Goal: Feedback & Contribution: Submit feedback/report problem

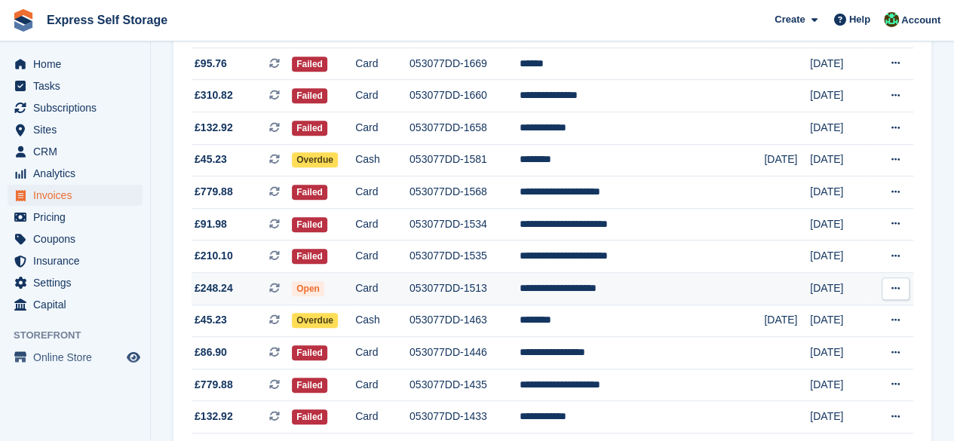
scroll to position [452, 0]
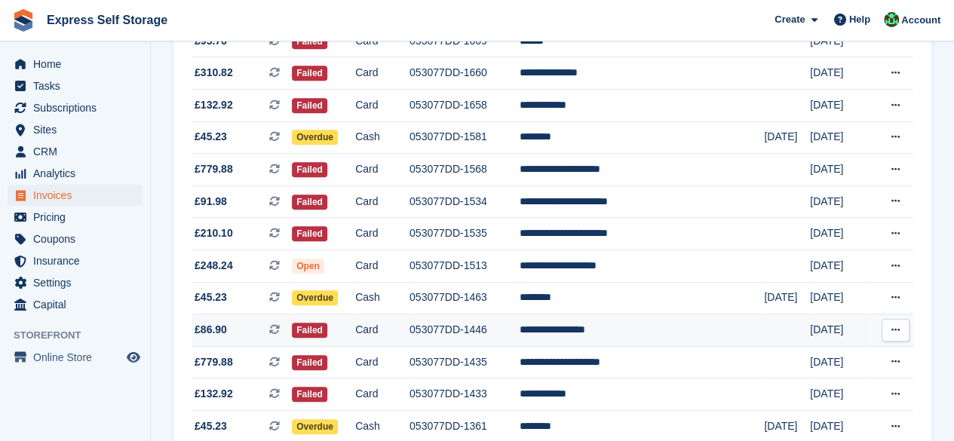
click at [520, 333] on td "053077DD-1446" at bounding box center [464, 330] width 110 height 32
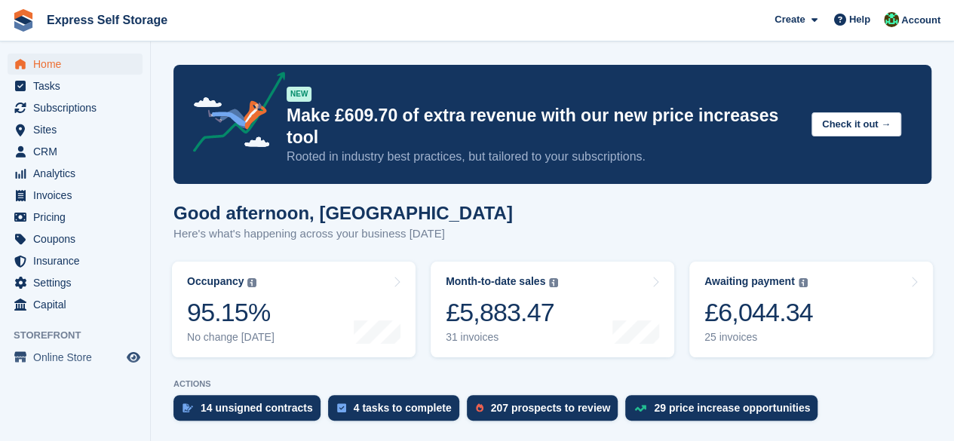
scroll to position [75, 0]
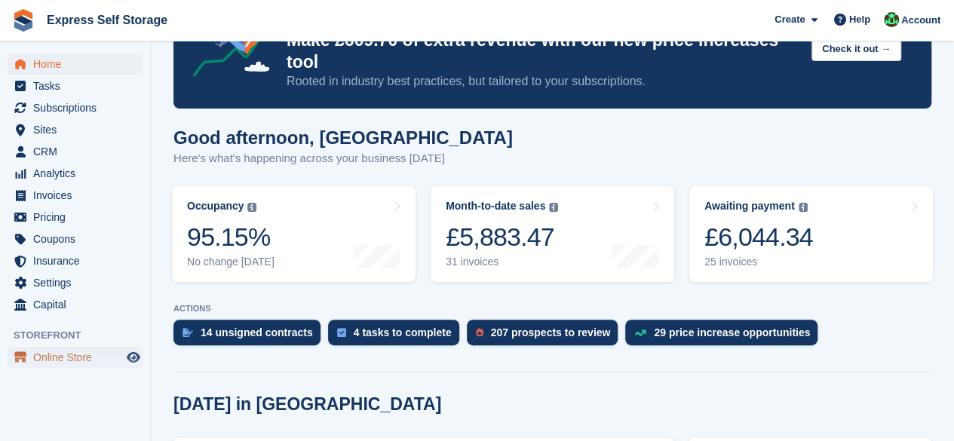
click at [82, 363] on span "Online Store" at bounding box center [78, 357] width 90 height 21
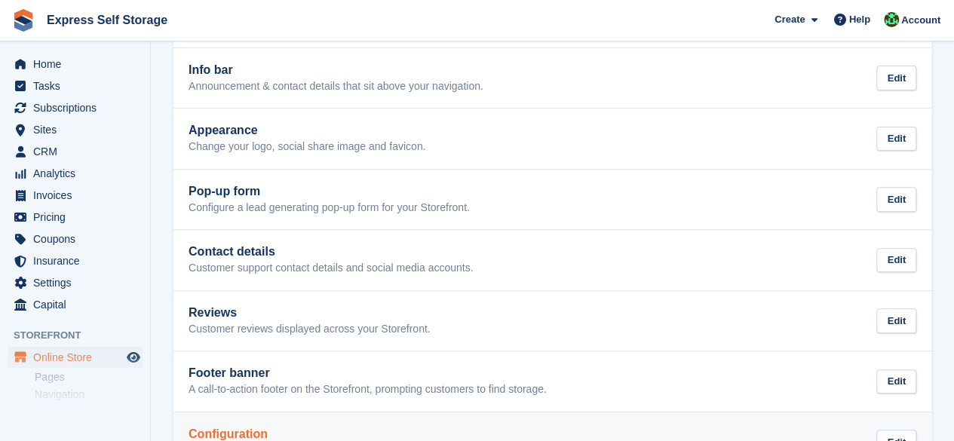
scroll to position [313, 0]
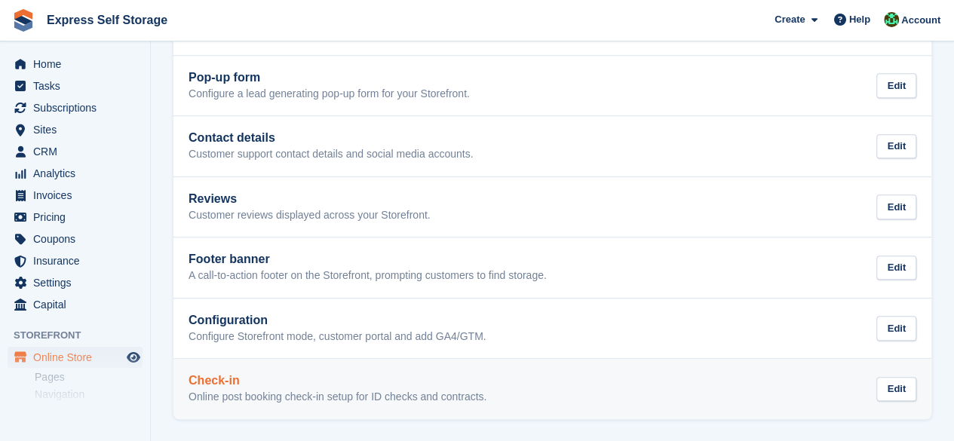
click at [237, 379] on h2 "Check-in" at bounding box center [338, 381] width 298 height 14
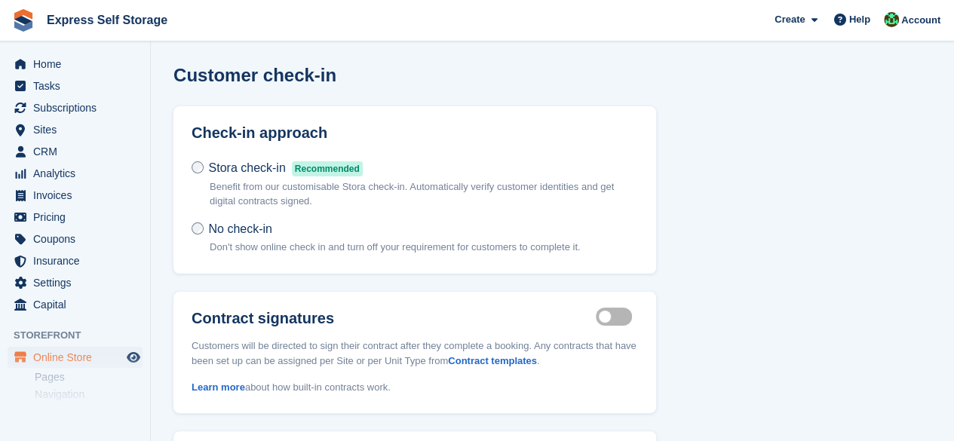
click at [287, 321] on label "Contract signatures" at bounding box center [394, 318] width 404 height 17
click at [311, 321] on label "Contract signatures" at bounding box center [394, 318] width 404 height 17
click at [490, 361] on link "Contract templates" at bounding box center [492, 360] width 89 height 11
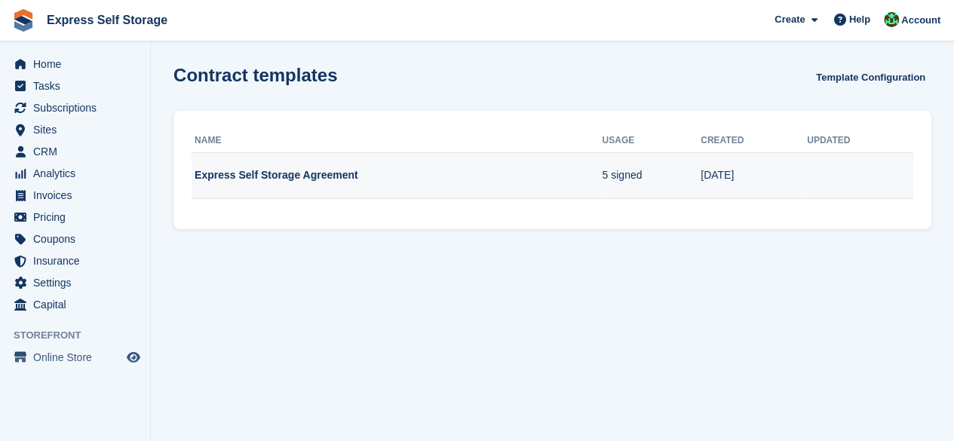
click at [253, 173] on td "Express Self Storage Agreement" at bounding box center [397, 175] width 410 height 47
click at [296, 170] on td "Express Self Storage Agreement" at bounding box center [397, 175] width 410 height 47
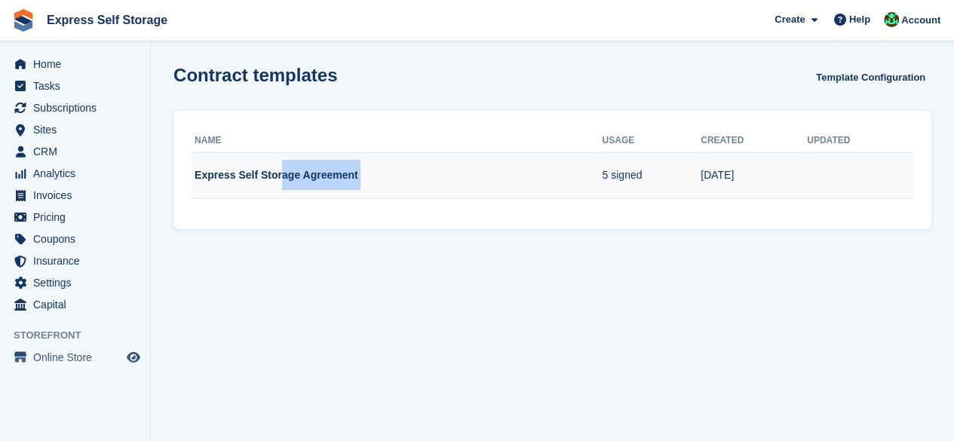
click at [296, 170] on td "Express Self Storage Agreement" at bounding box center [397, 175] width 410 height 47
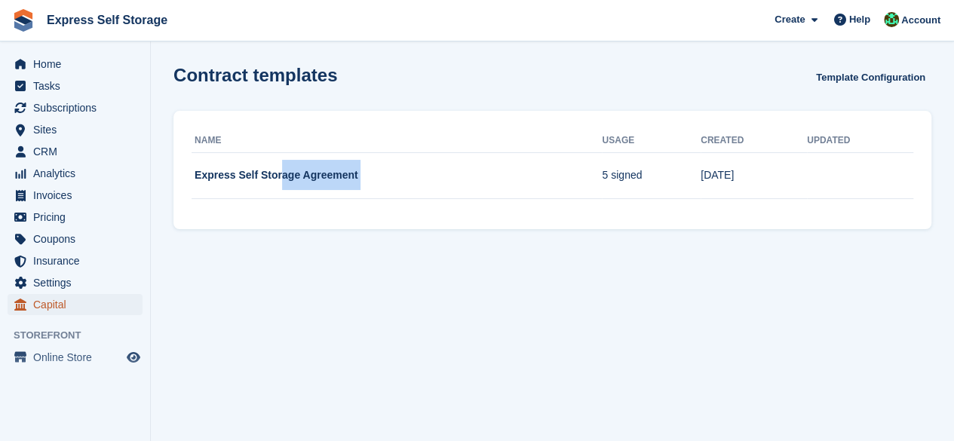
click at [51, 295] on span "Capital" at bounding box center [78, 304] width 90 height 21
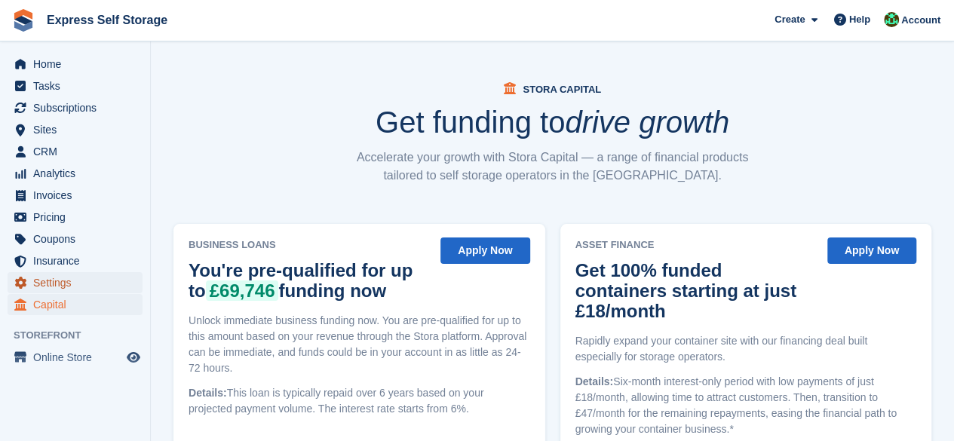
click at [62, 283] on span "Settings" at bounding box center [78, 282] width 90 height 21
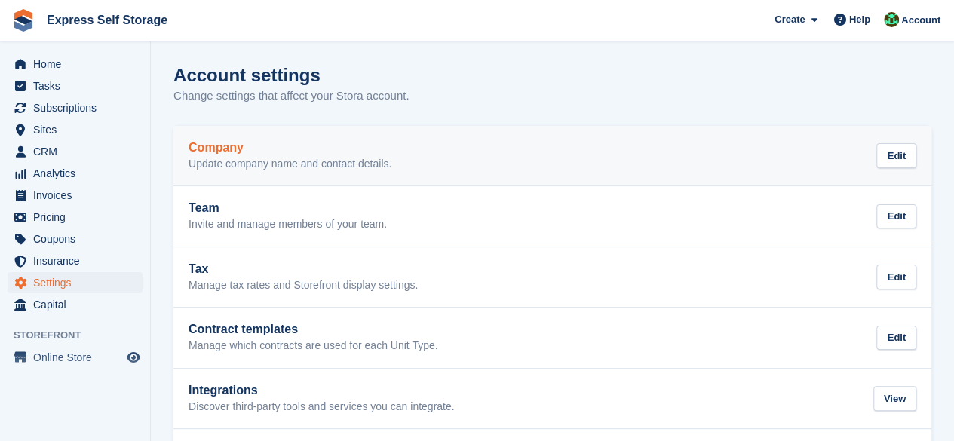
click at [240, 161] on p "Update company name and contact details." at bounding box center [290, 165] width 203 height 14
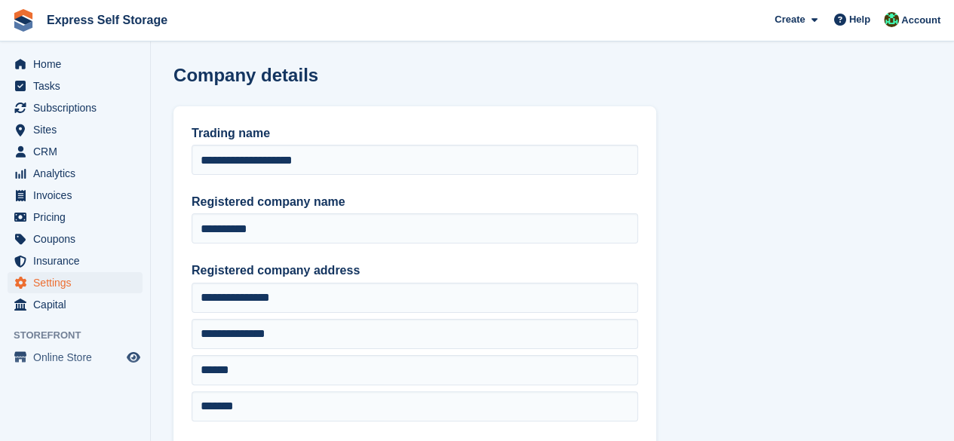
type input "**********"
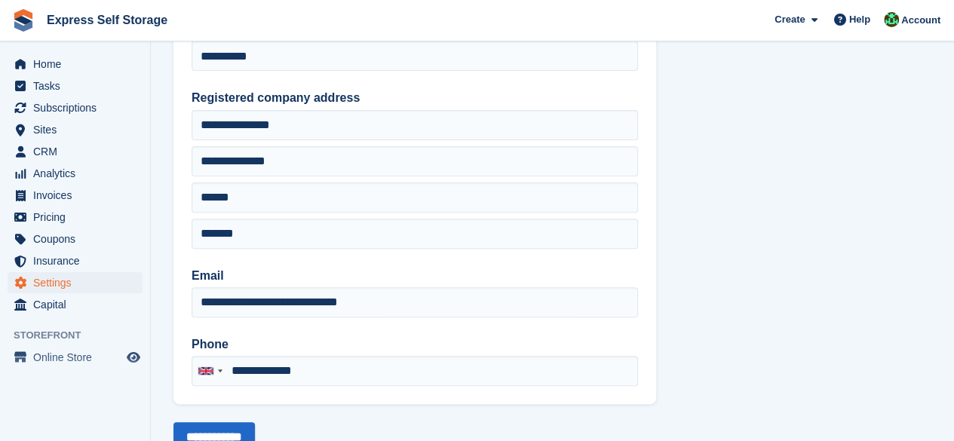
scroll to position [224, 0]
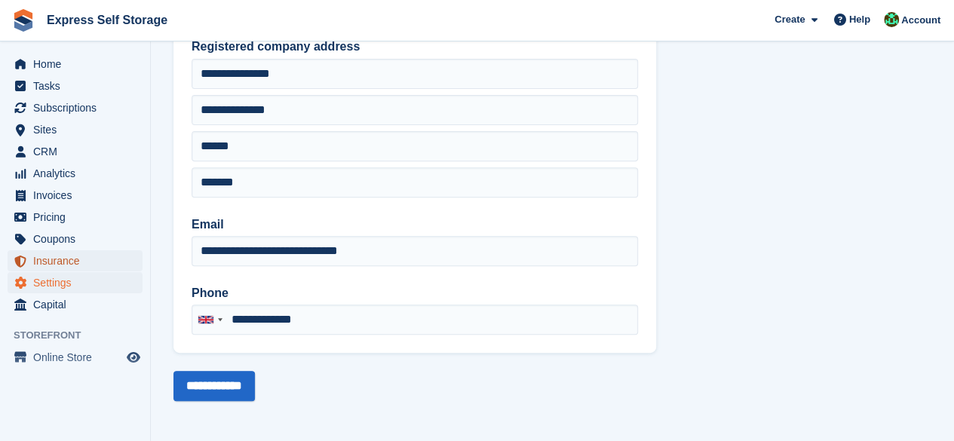
click at [102, 262] on span "Insurance" at bounding box center [78, 260] width 90 height 21
click at [66, 235] on span "Coupons" at bounding box center [78, 239] width 90 height 21
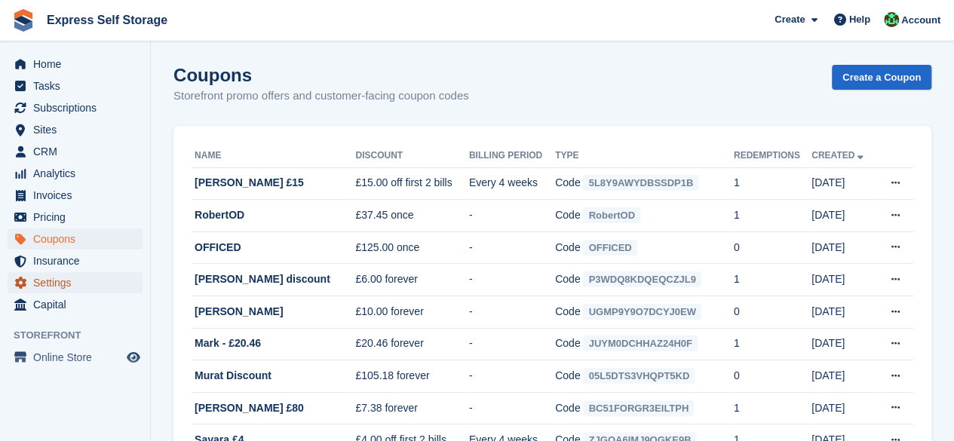
click at [84, 275] on span "Settings" at bounding box center [78, 282] width 90 height 21
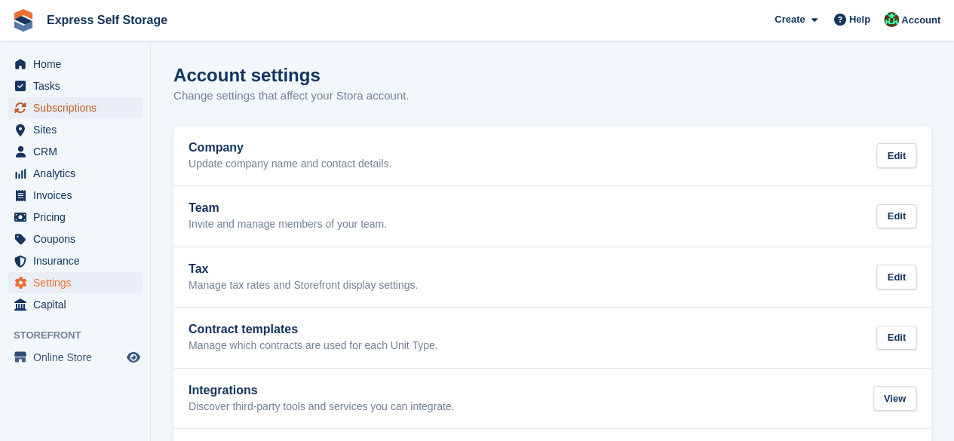
click at [47, 111] on span "Subscriptions" at bounding box center [78, 107] width 90 height 21
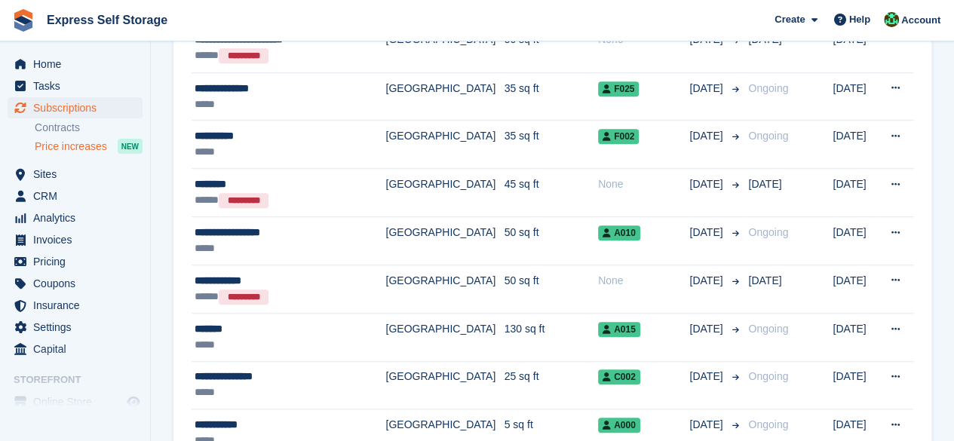
scroll to position [528, 0]
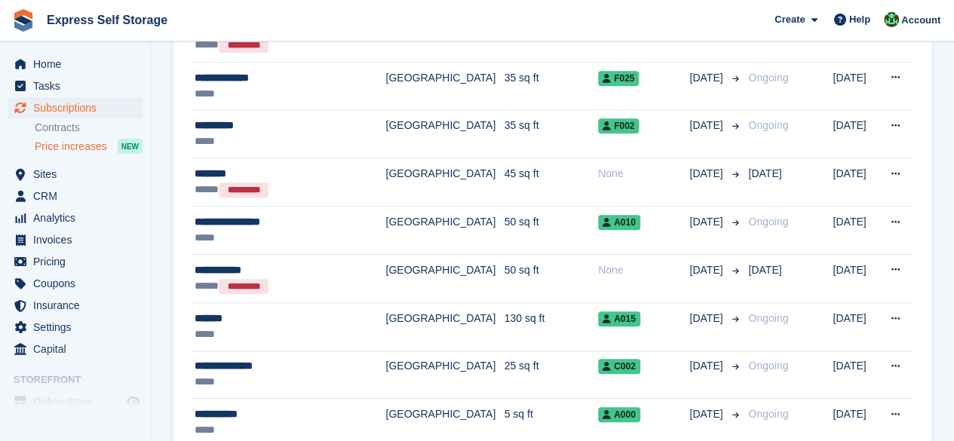
click at [69, 152] on span "Price increases" at bounding box center [71, 147] width 72 height 14
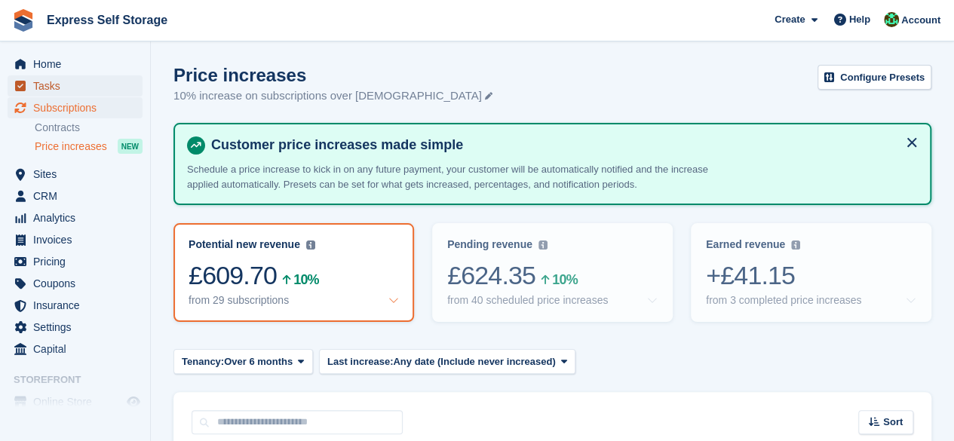
click at [50, 94] on span "Tasks" at bounding box center [78, 85] width 90 height 21
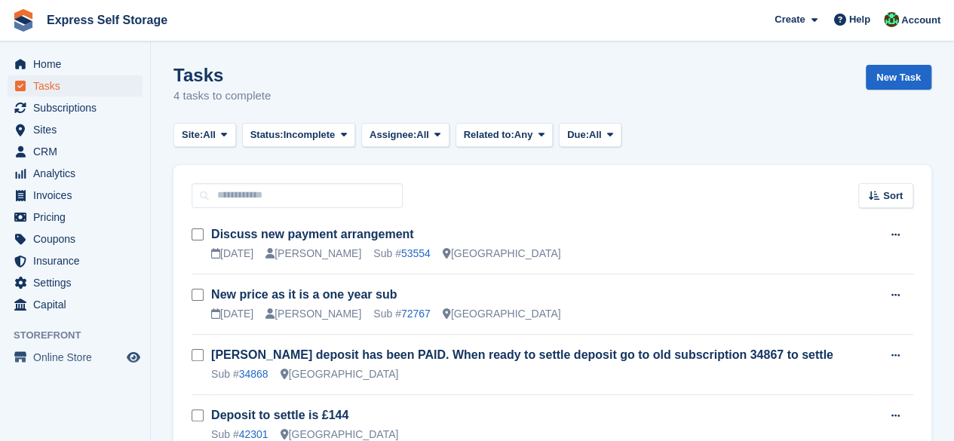
click at [75, 72] on span "Home" at bounding box center [78, 64] width 90 height 21
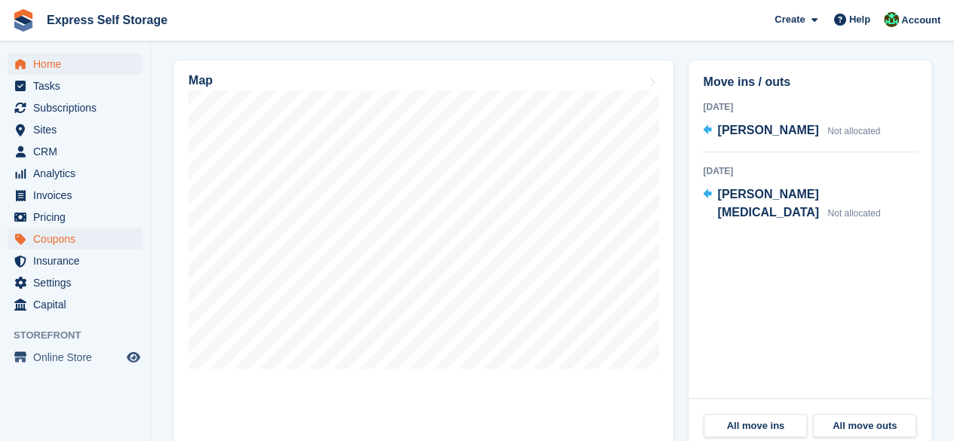
scroll to position [452, 0]
click at [41, 237] on span "Coupons" at bounding box center [78, 239] width 90 height 21
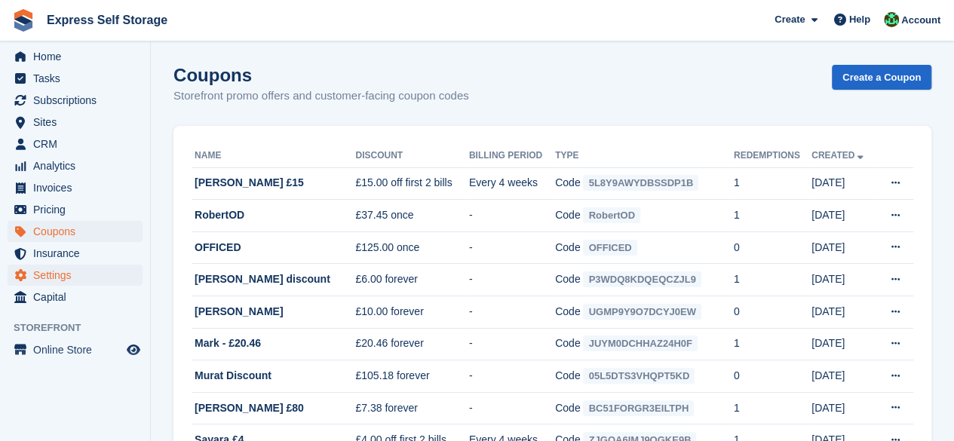
scroll to position [9, 0]
click at [41, 271] on span "Settings" at bounding box center [78, 273] width 90 height 21
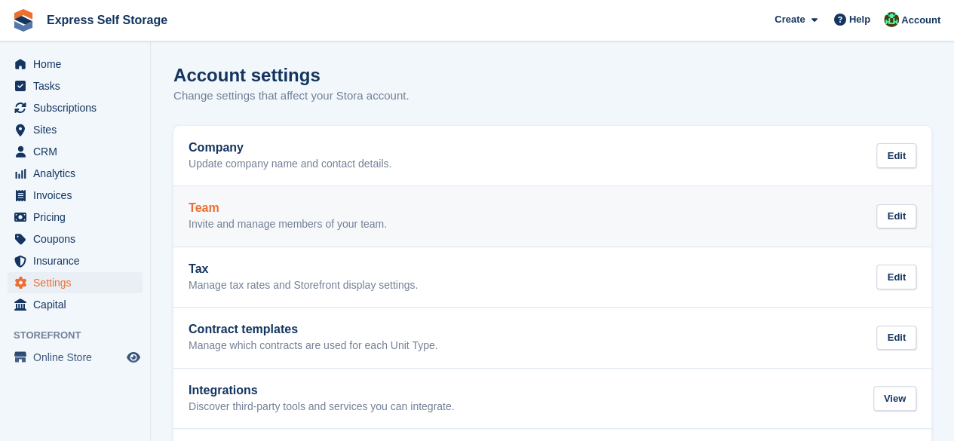
click at [311, 210] on h2 "Team" at bounding box center [288, 208] width 198 height 14
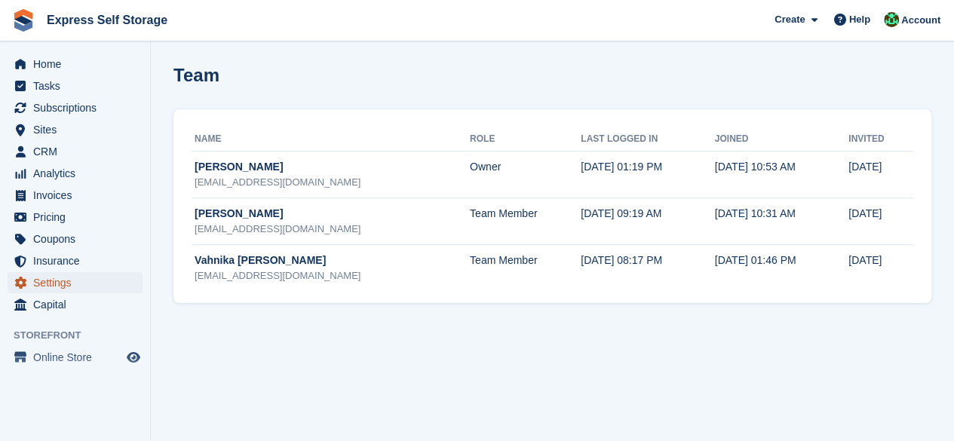
click at [65, 280] on span "Settings" at bounding box center [78, 282] width 90 height 21
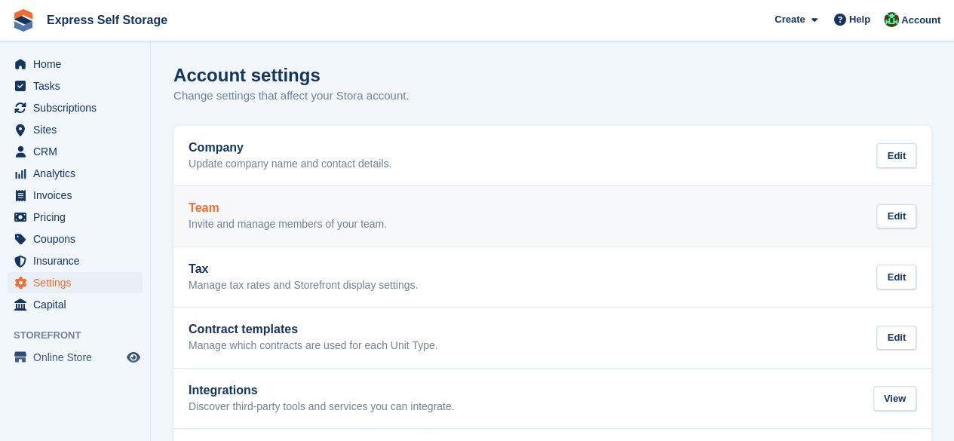
click at [319, 206] on h2 "Team" at bounding box center [288, 208] width 198 height 14
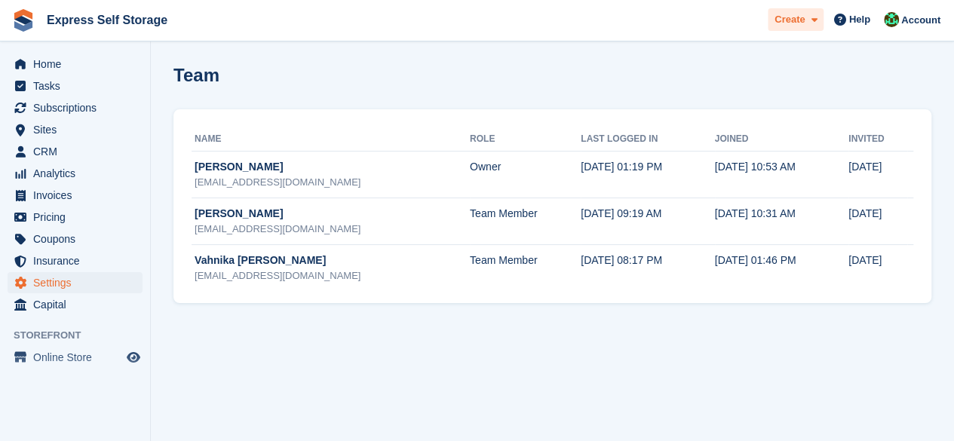
click at [802, 20] on span "Create" at bounding box center [789, 19] width 30 height 15
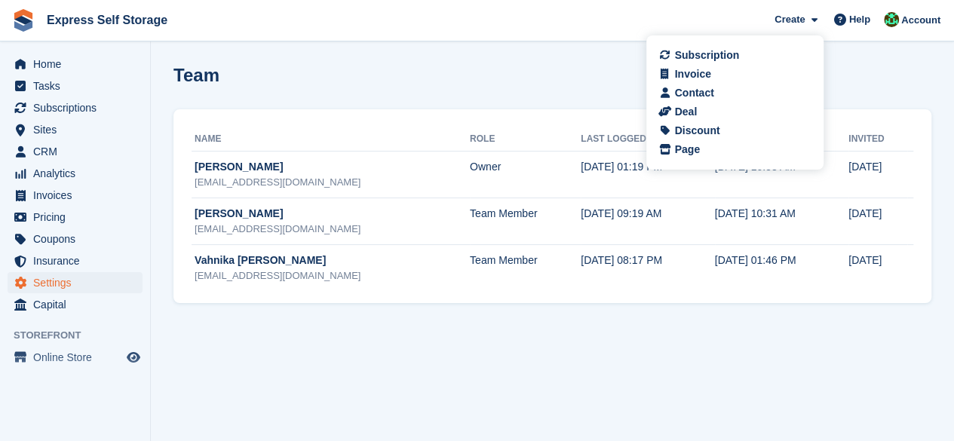
click at [863, 81] on div "Team" at bounding box center [552, 84] width 758 height 38
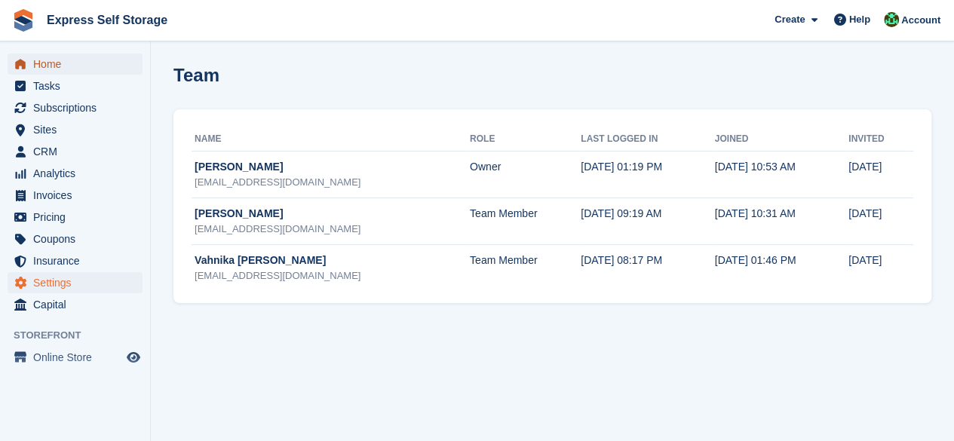
click at [77, 69] on span "Home" at bounding box center [78, 64] width 90 height 21
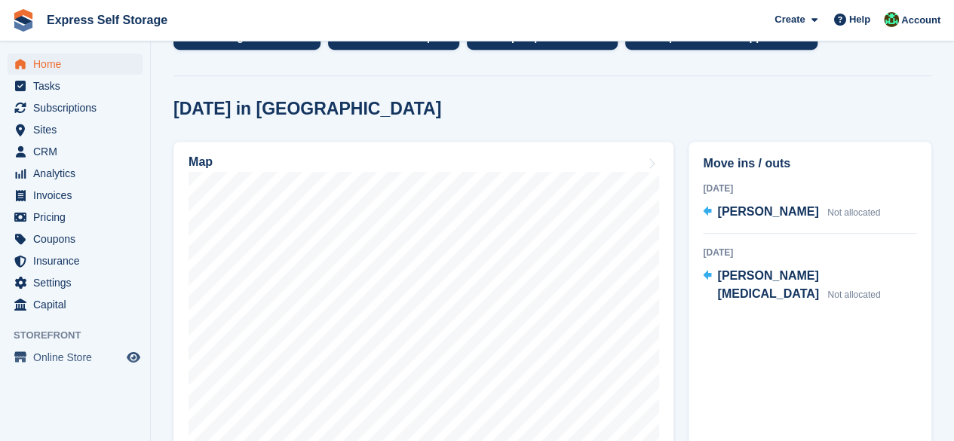
scroll to position [452, 0]
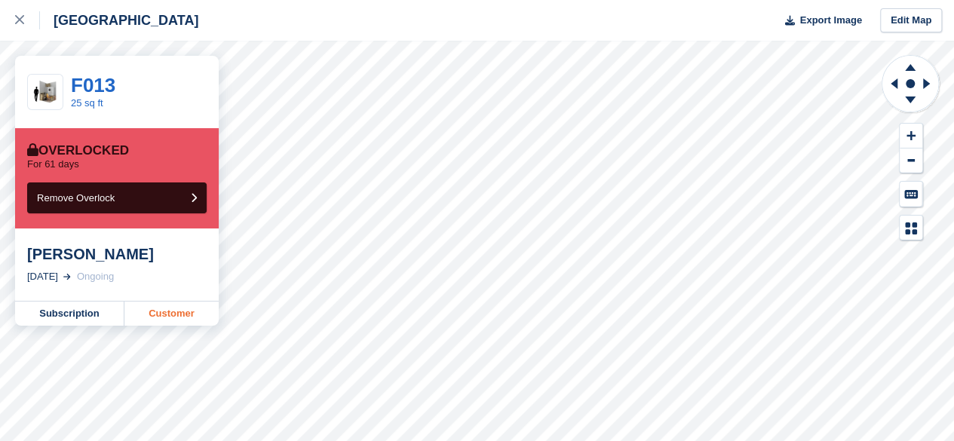
click at [205, 321] on link "Customer" at bounding box center [171, 314] width 94 height 24
click at [10, 19] on link at bounding box center [20, 20] width 40 height 41
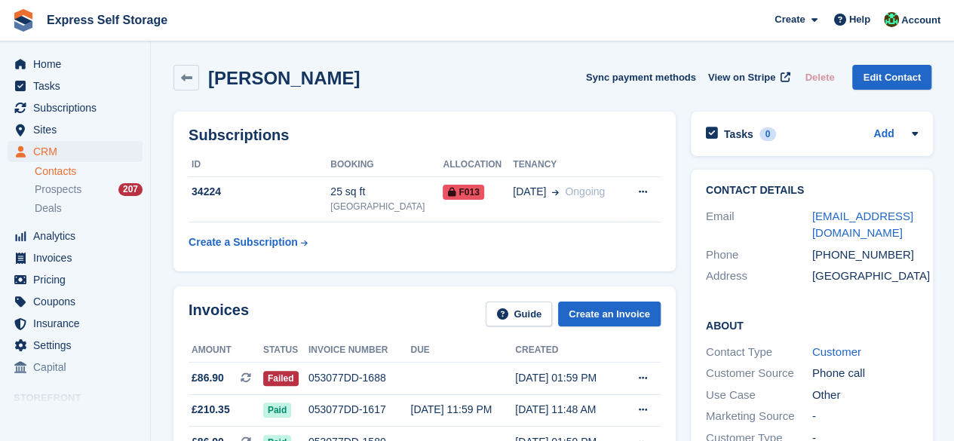
drag, startPoint x: 381, startPoint y: 87, endPoint x: 204, endPoint y: 80, distance: 176.6
click at [196, 79] on div "Francoise Alvarez Sync payment methods View on Stripe Delete Edit Contact" at bounding box center [552, 78] width 758 height 26
copy div "Francoise Alvarez"
click at [105, 78] on span "Tasks" at bounding box center [78, 85] width 90 height 21
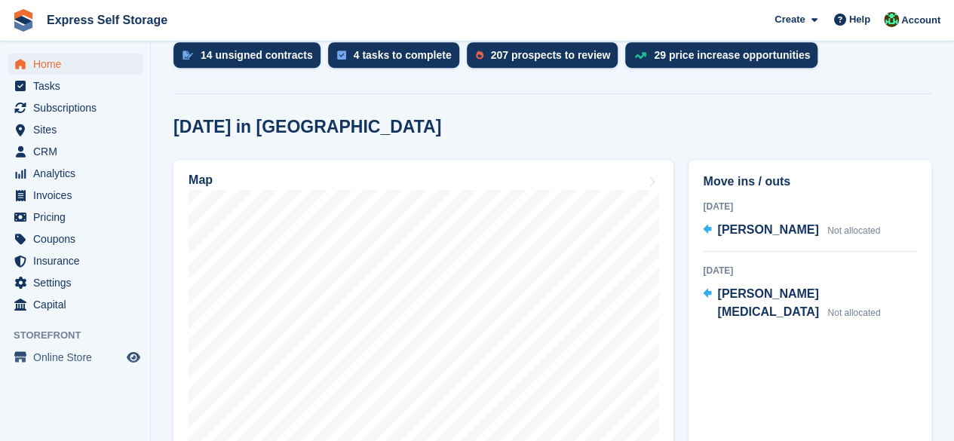
scroll to position [377, 0]
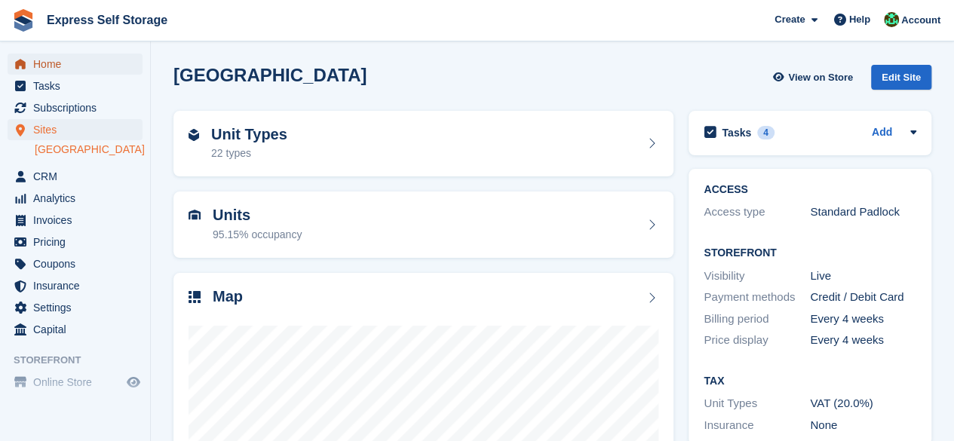
click at [72, 67] on span "Home" at bounding box center [78, 64] width 90 height 21
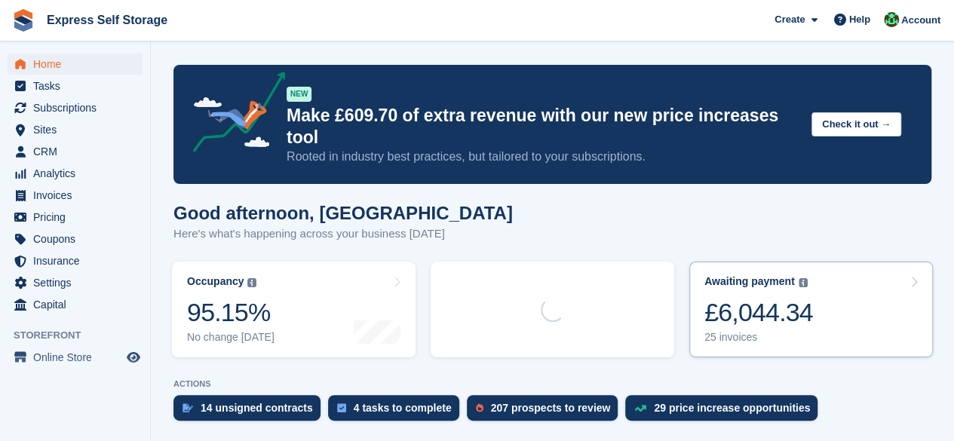
click at [741, 297] on div "£6,044.34" at bounding box center [758, 312] width 109 height 31
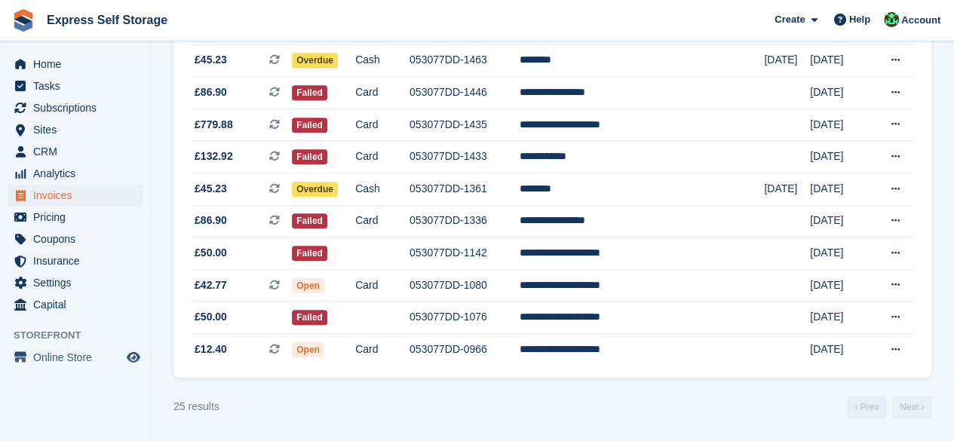
scroll to position [695, 0]
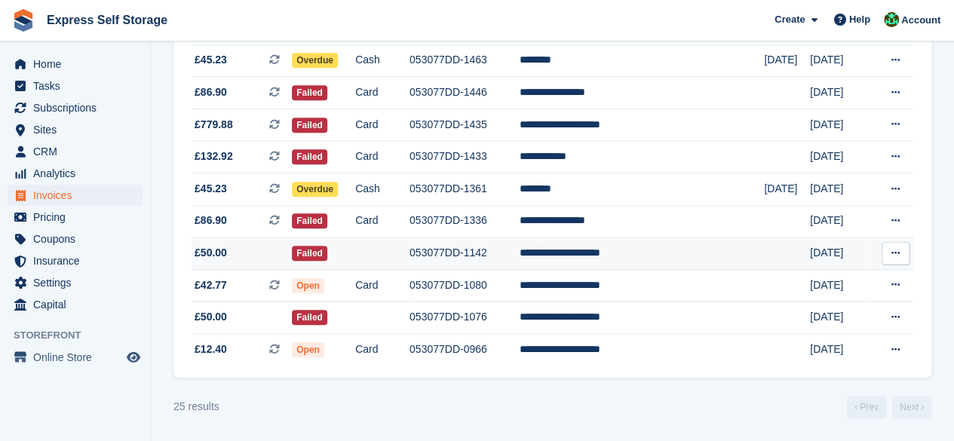
click at [606, 268] on td "**********" at bounding box center [642, 254] width 245 height 32
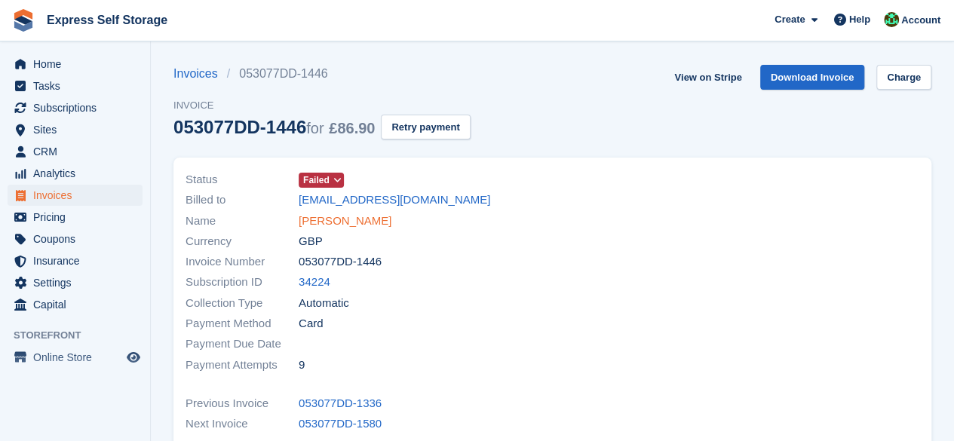
click at [324, 224] on link "Francoise Alvarez" at bounding box center [345, 221] width 93 height 17
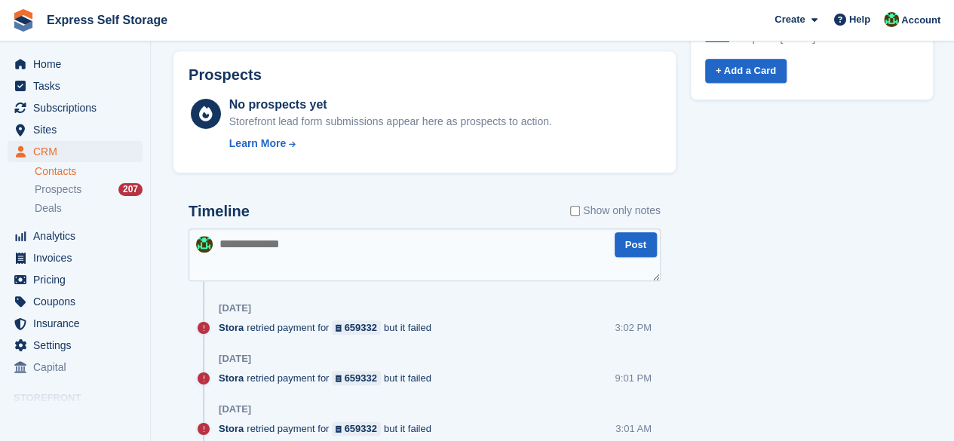
scroll to position [830, 0]
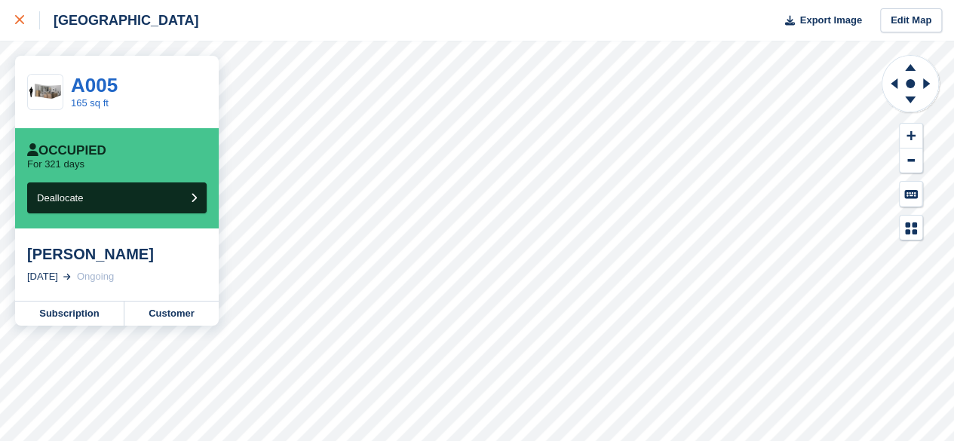
click at [29, 32] on link at bounding box center [20, 20] width 40 height 41
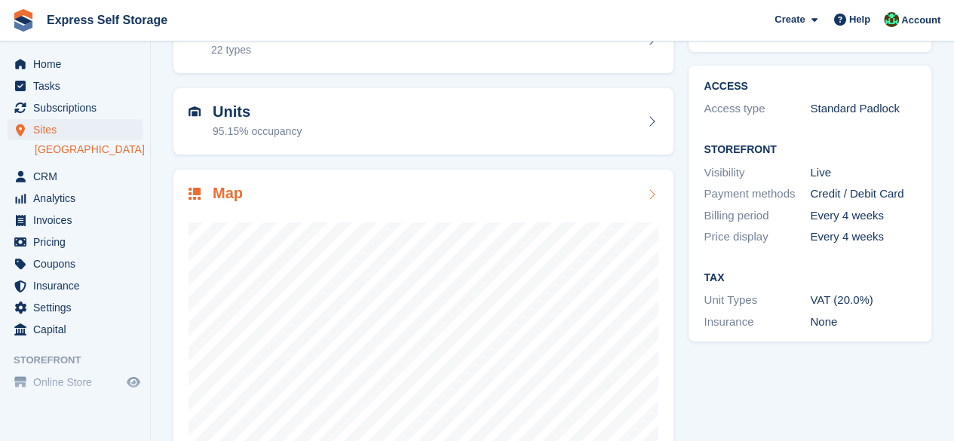
scroll to position [201, 0]
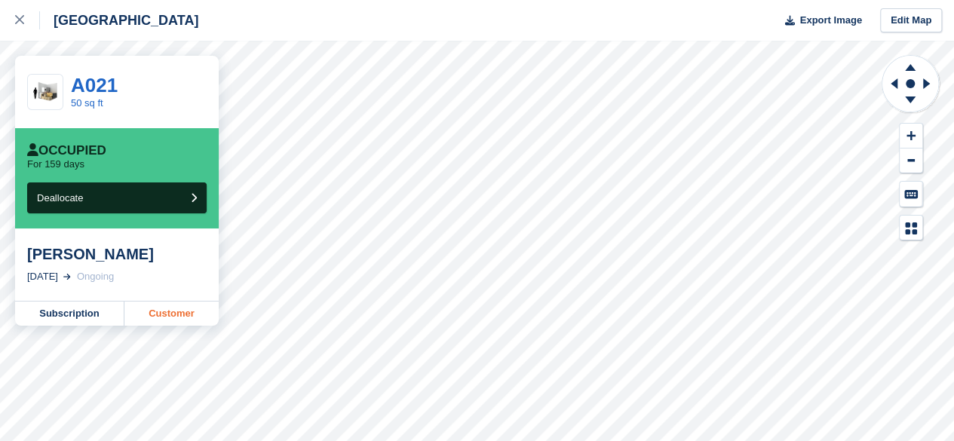
click at [154, 318] on link "Customer" at bounding box center [171, 314] width 94 height 24
click at [202, 309] on link "Customer" at bounding box center [171, 314] width 94 height 24
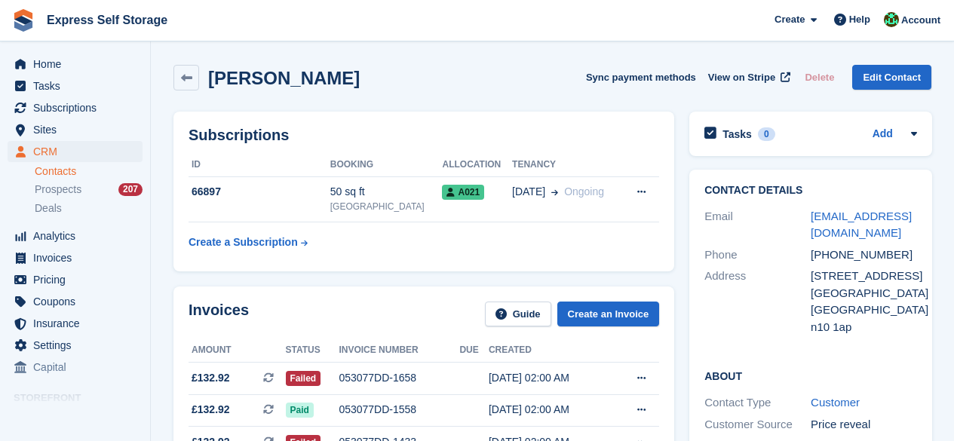
scroll to position [151, 0]
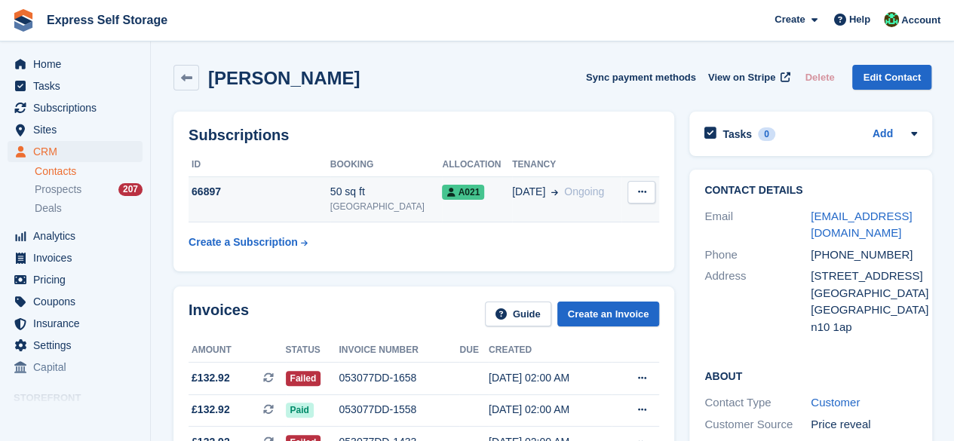
click at [633, 186] on button at bounding box center [641, 192] width 28 height 23
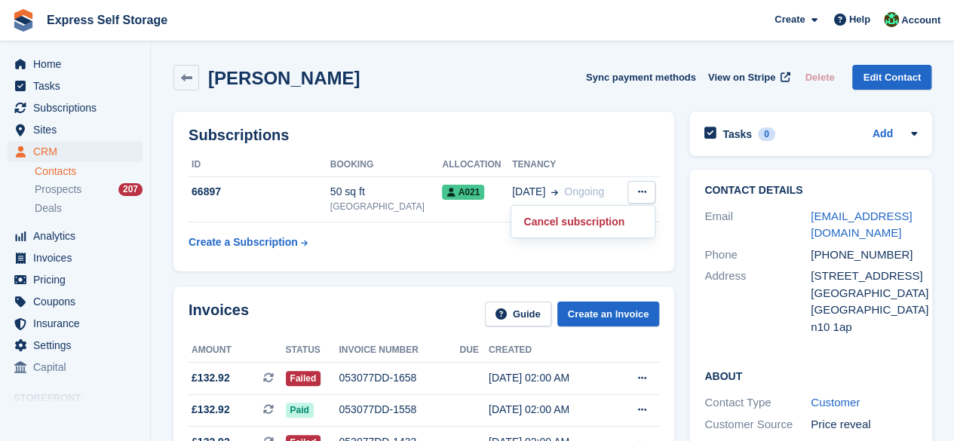
click at [652, 168] on th at bounding box center [640, 165] width 38 height 24
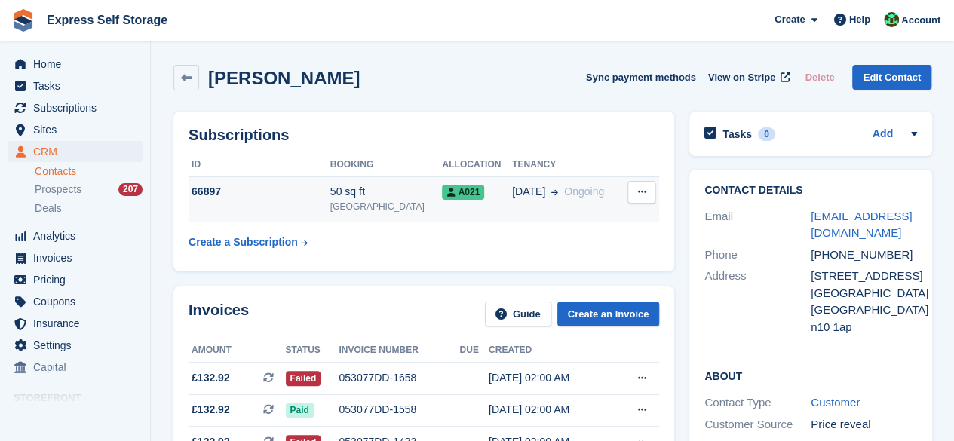
click at [347, 181] on td "50 sq ft North Finchley" at bounding box center [386, 199] width 112 height 46
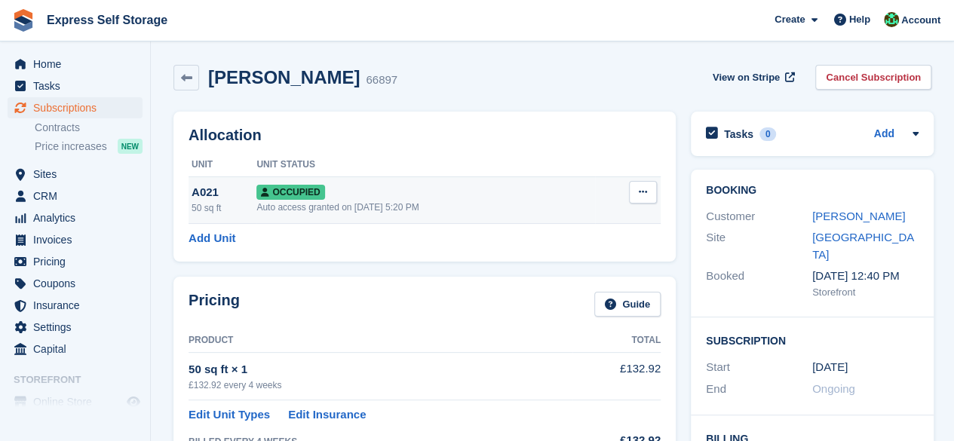
click at [635, 191] on button at bounding box center [643, 192] width 28 height 23
click at [572, 212] on p "Overlock" at bounding box center [584, 222] width 131 height 20
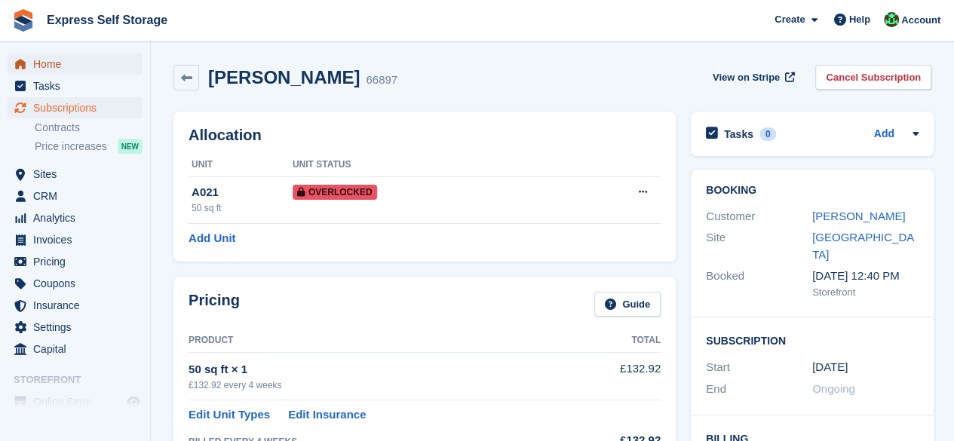
click at [116, 69] on span "Home" at bounding box center [78, 64] width 90 height 21
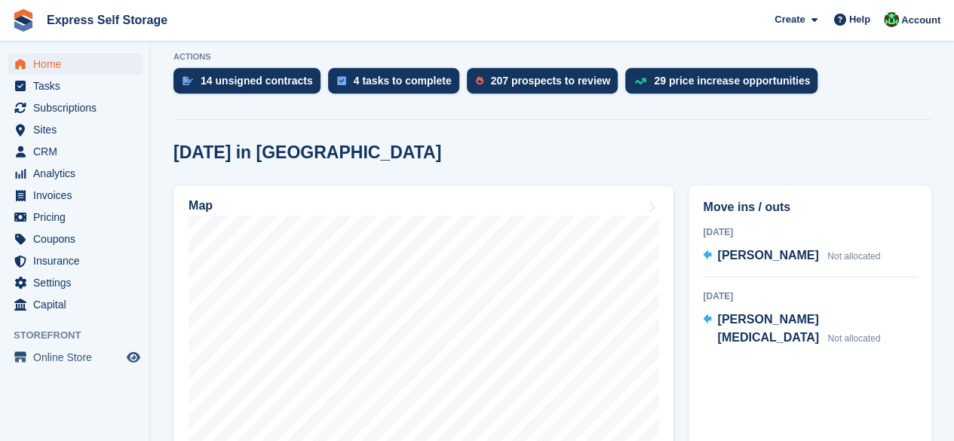
scroll to position [377, 0]
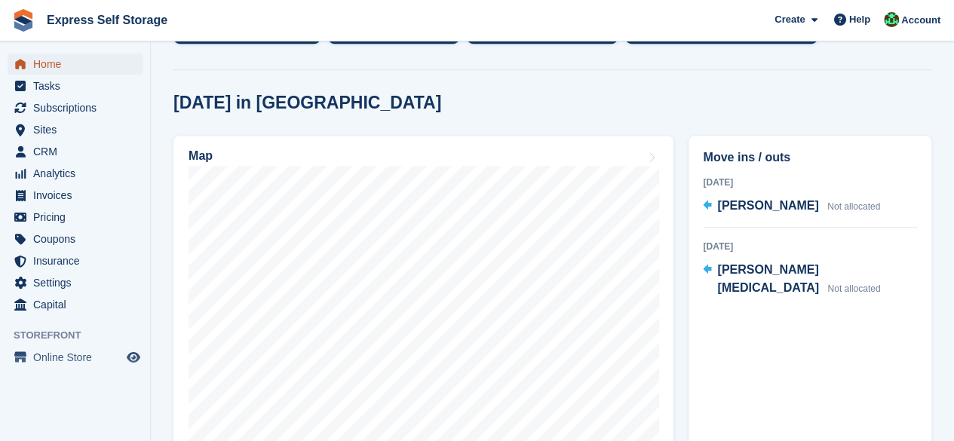
click at [35, 67] on span "Home" at bounding box center [78, 64] width 90 height 21
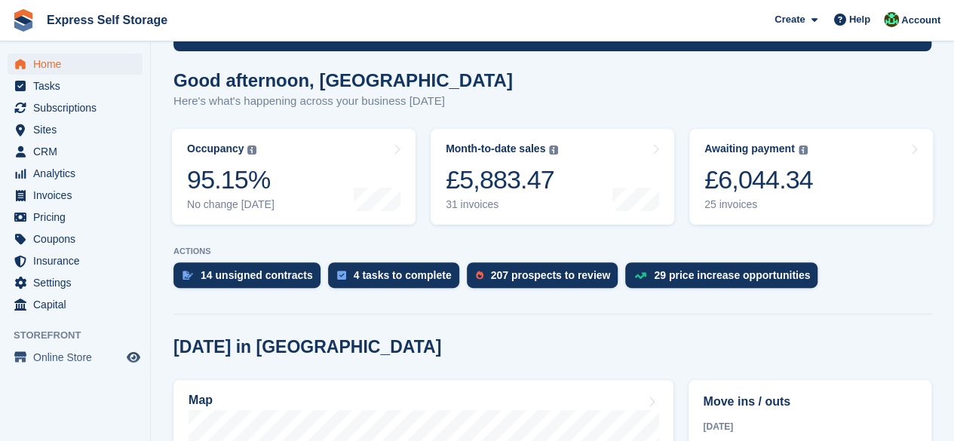
scroll to position [133, 0]
click at [785, 198] on div "25 invoices" at bounding box center [758, 204] width 109 height 13
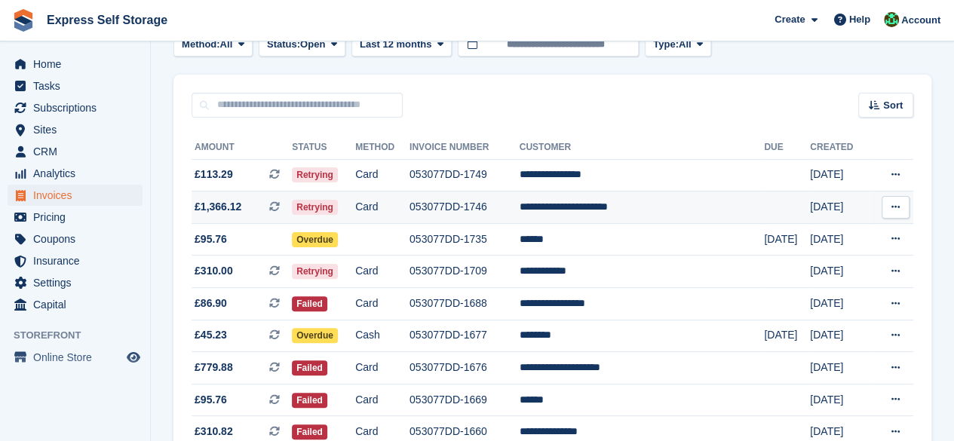
scroll to position [75, 0]
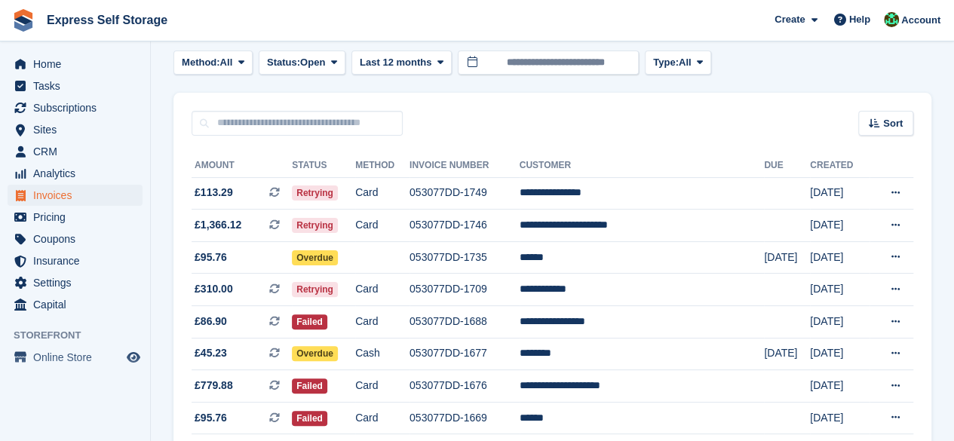
click at [90, 49] on div "Home Tasks Subscriptions Subscriptions Subscriptions Contracts Price increases …" at bounding box center [75, 182] width 150 height 268
click at [90, 58] on span "Home" at bounding box center [78, 64] width 90 height 21
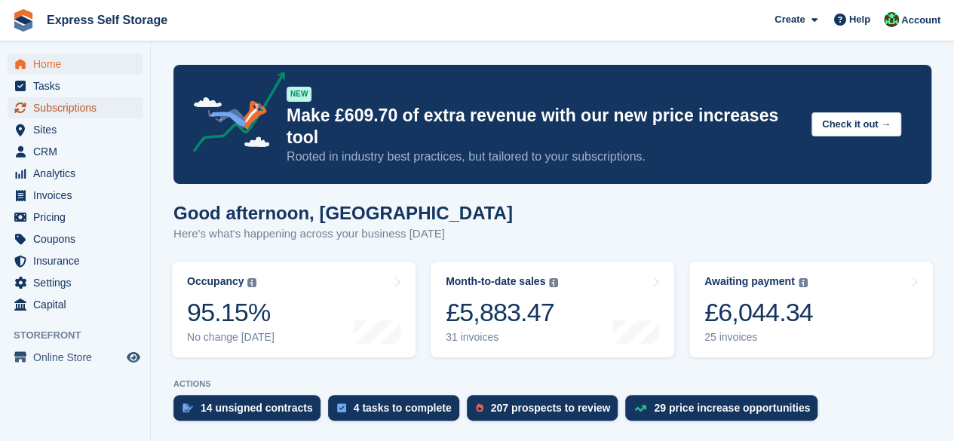
click at [75, 106] on span "Subscriptions" at bounding box center [78, 107] width 90 height 21
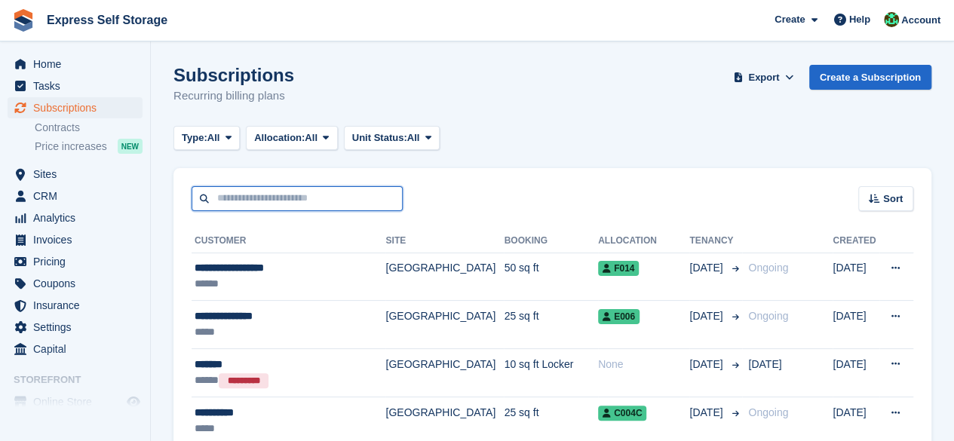
click at [261, 207] on input "text" at bounding box center [297, 198] width 211 height 25
type input "********"
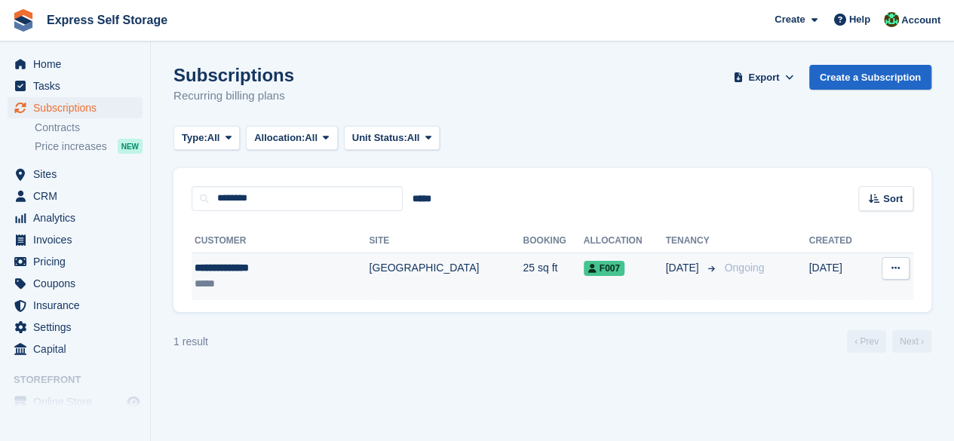
click at [369, 288] on td "[GEOGRAPHIC_DATA]" at bounding box center [446, 277] width 154 height 48
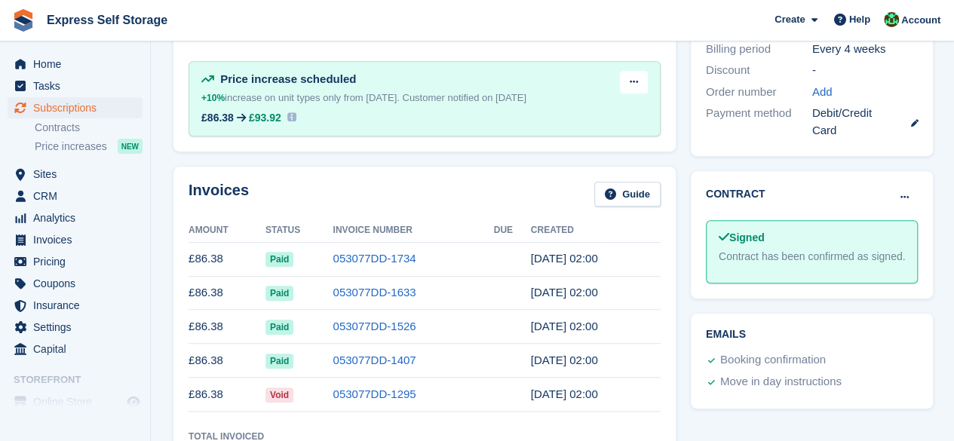
scroll to position [528, 0]
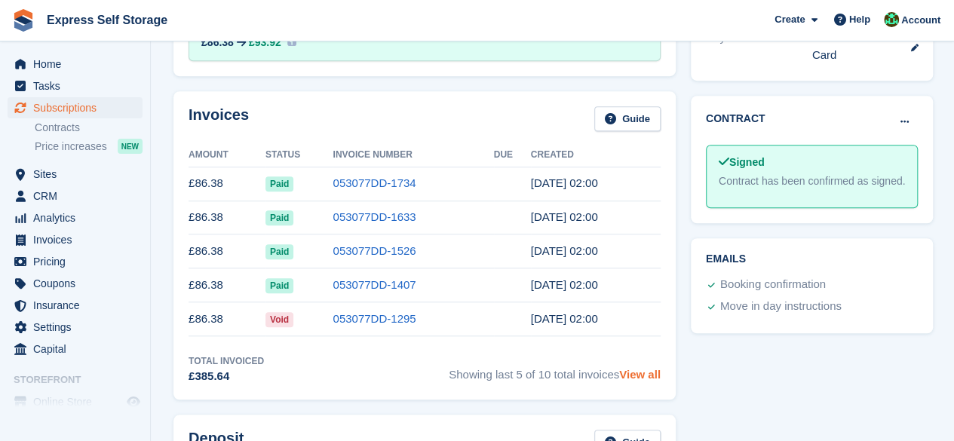
click at [640, 372] on link "View all" at bounding box center [639, 374] width 41 height 13
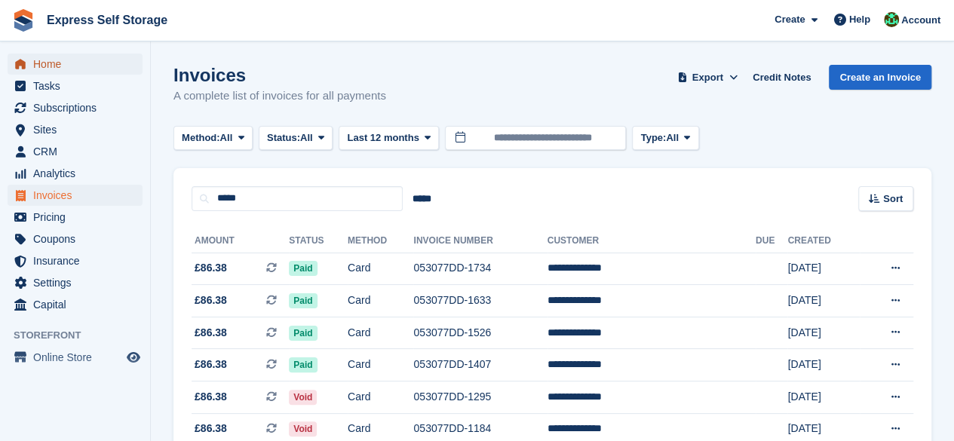
click at [100, 72] on span "Home" at bounding box center [78, 64] width 90 height 21
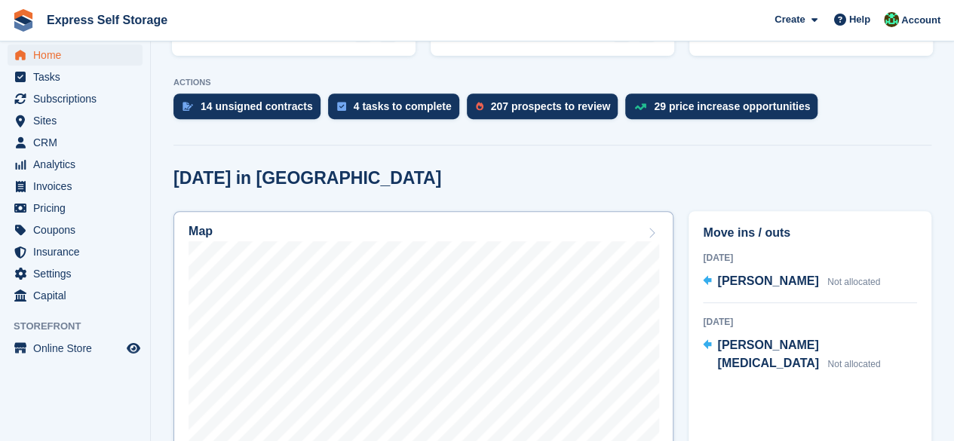
scroll to position [528, 0]
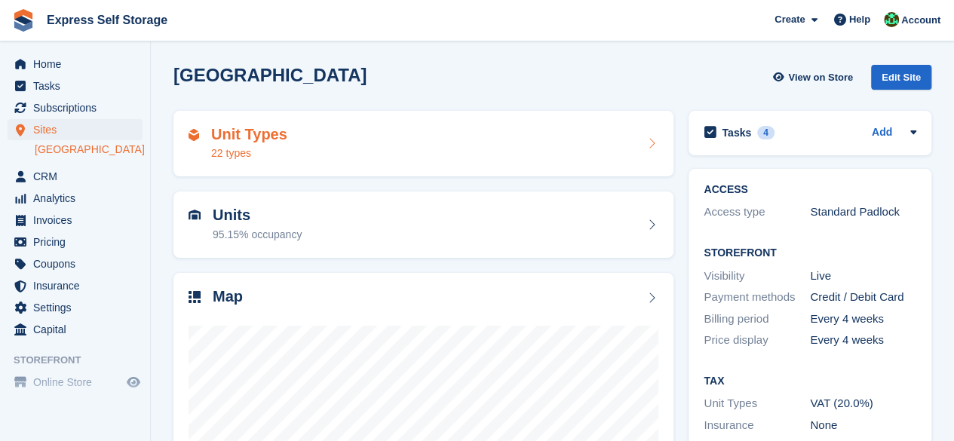
click at [653, 140] on icon at bounding box center [650, 143] width 15 height 12
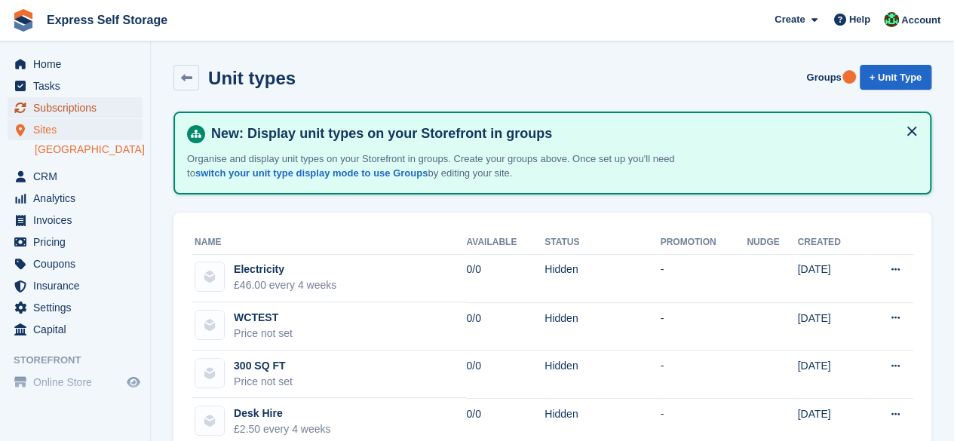
click at [66, 113] on span "Subscriptions" at bounding box center [78, 107] width 90 height 21
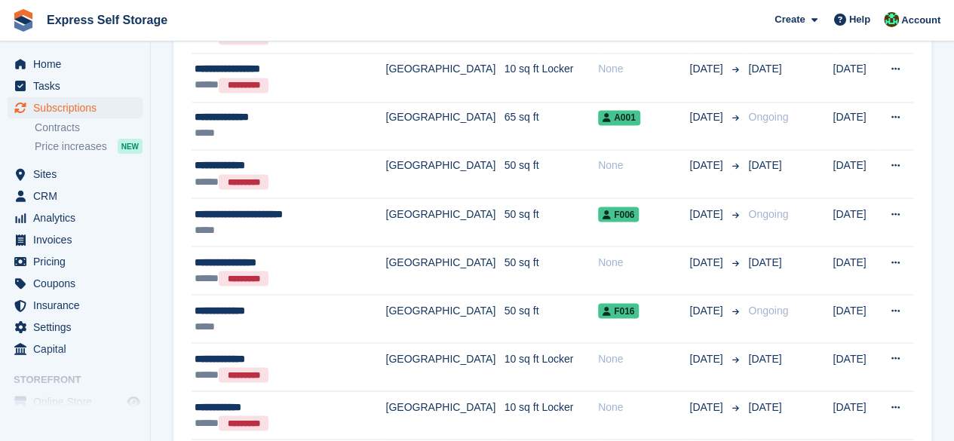
scroll to position [1282, 0]
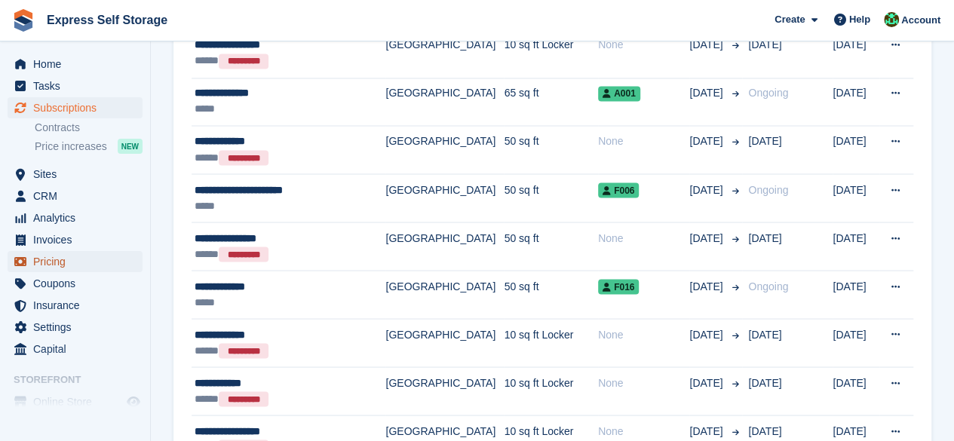
click at [63, 268] on span "Pricing" at bounding box center [78, 261] width 90 height 21
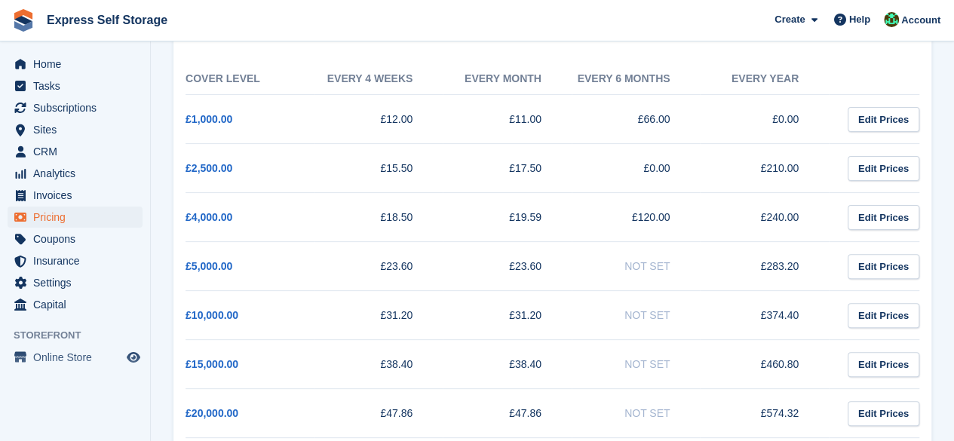
scroll to position [151, 0]
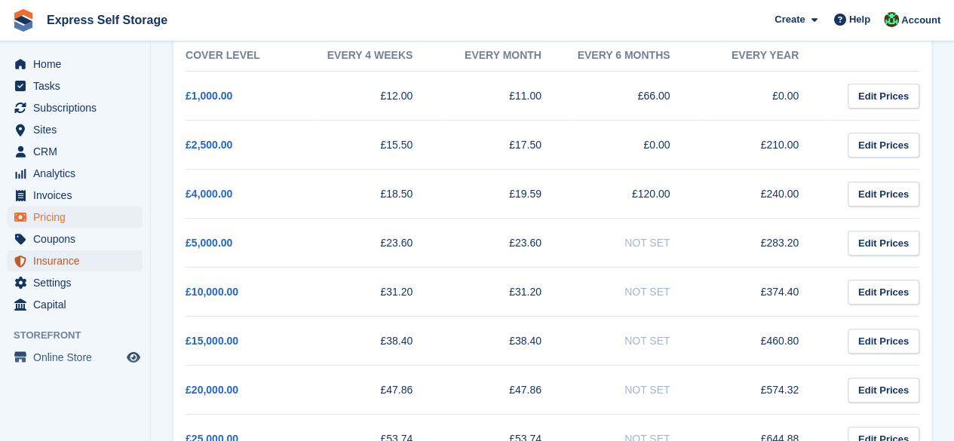
click at [69, 265] on span "Insurance" at bounding box center [78, 260] width 90 height 21
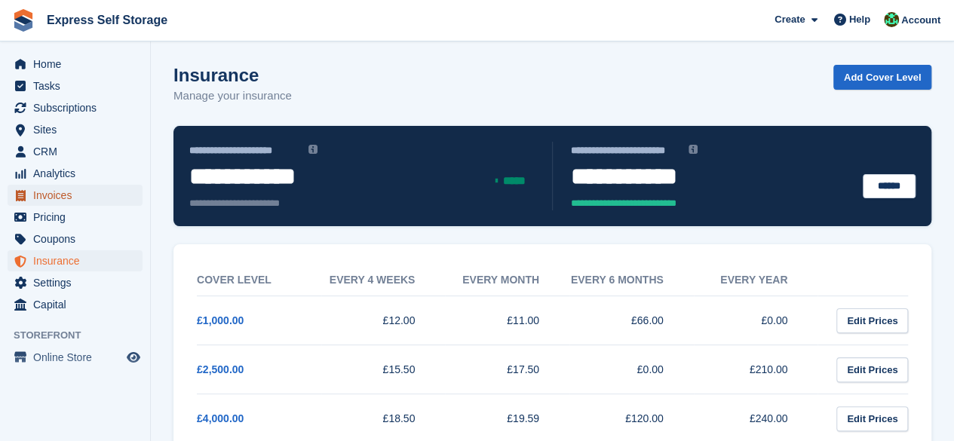
click at [83, 203] on span "Invoices" at bounding box center [78, 195] width 90 height 21
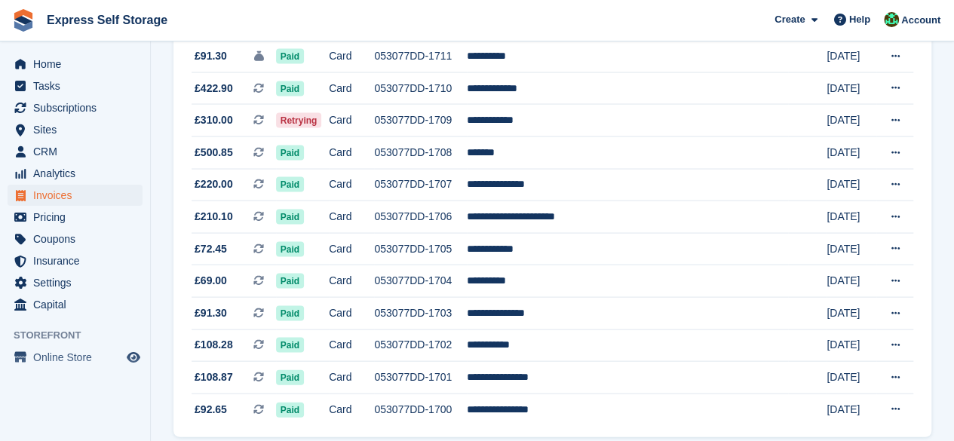
scroll to position [1504, 0]
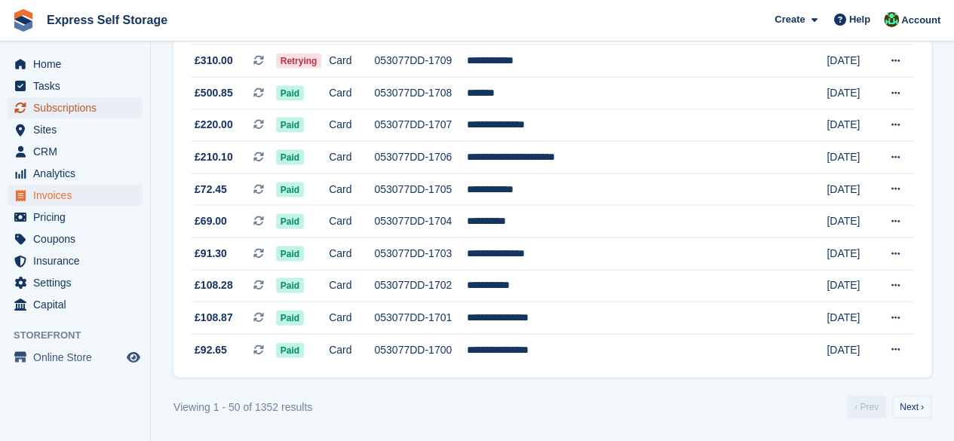
click at [61, 117] on span "Subscriptions" at bounding box center [78, 107] width 90 height 21
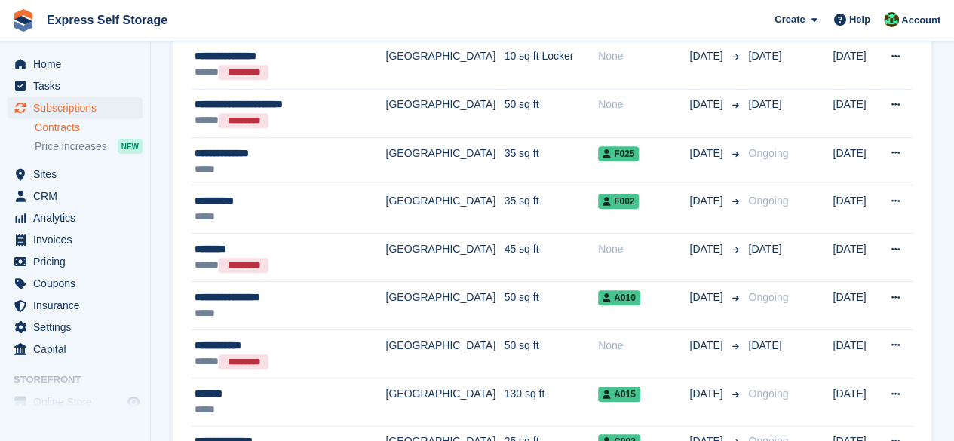
click at [84, 132] on link "Contracts" at bounding box center [89, 128] width 108 height 14
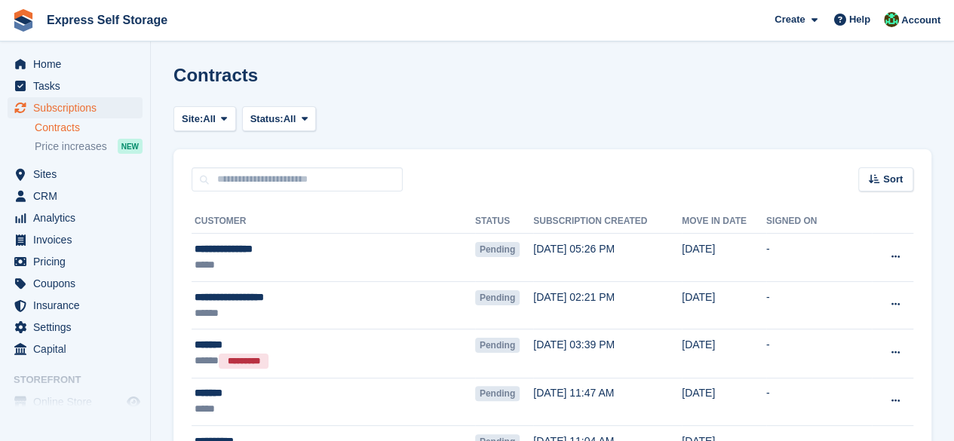
click at [63, 75] on ul "Home" at bounding box center [75, 65] width 150 height 22
click at [58, 69] on span "Home" at bounding box center [78, 64] width 90 height 21
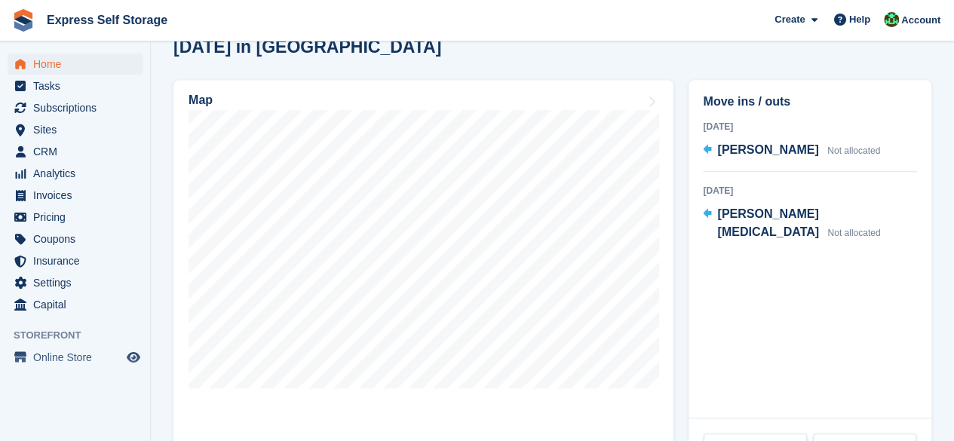
scroll to position [452, 0]
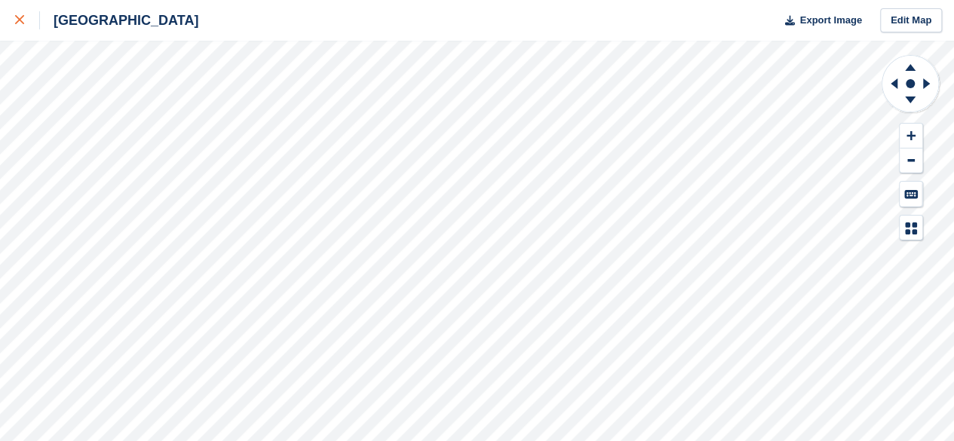
click at [32, 32] on link at bounding box center [20, 20] width 40 height 41
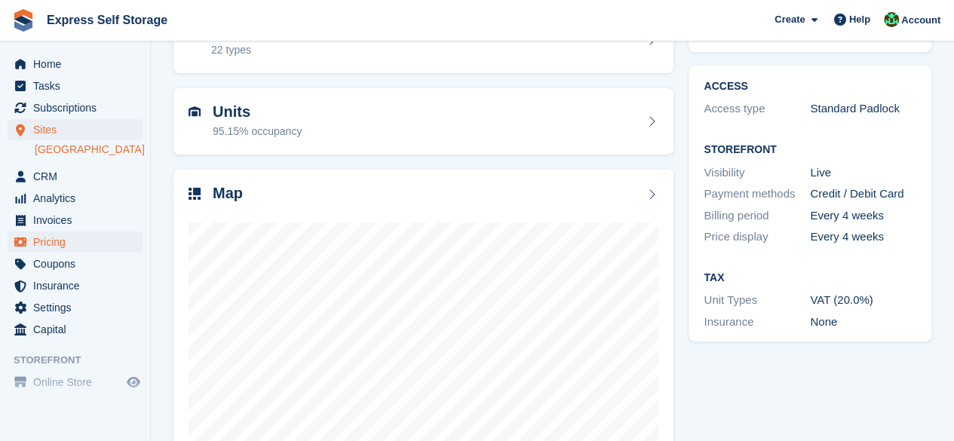
scroll to position [51, 0]
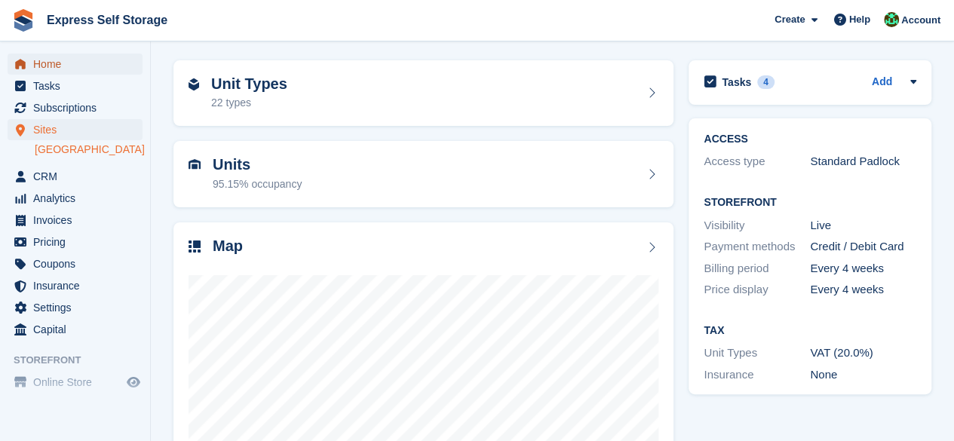
click at [47, 69] on span "Home" at bounding box center [78, 64] width 90 height 21
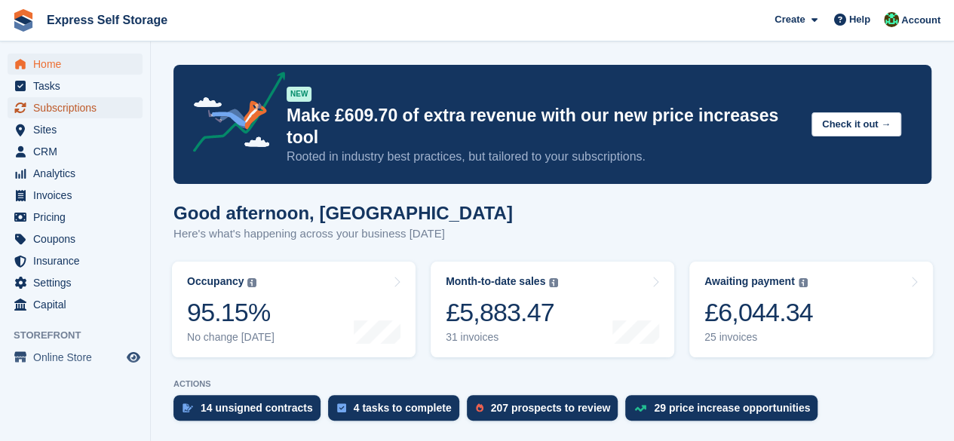
click at [76, 117] on span "Subscriptions" at bounding box center [78, 107] width 90 height 21
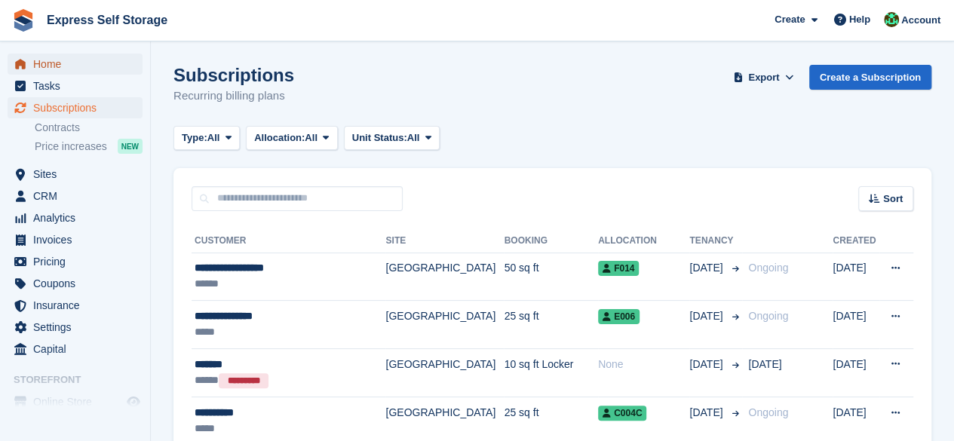
click at [68, 73] on span "Home" at bounding box center [78, 64] width 90 height 21
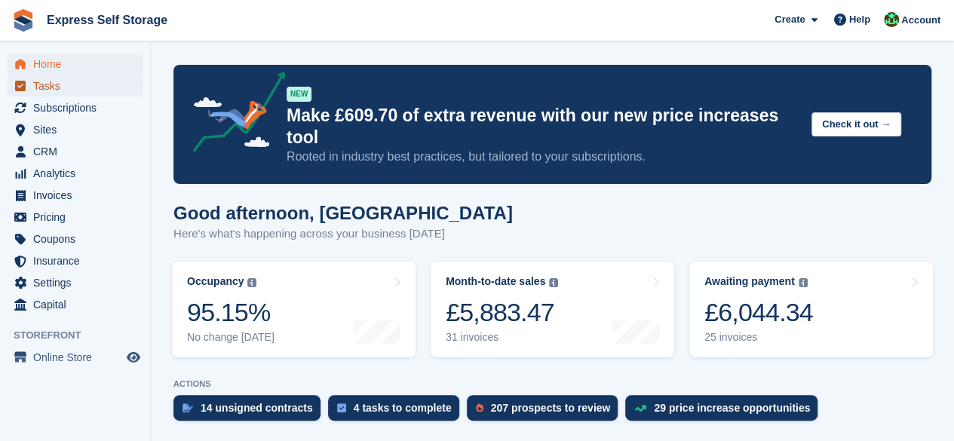
click at [48, 85] on span "Tasks" at bounding box center [78, 85] width 90 height 21
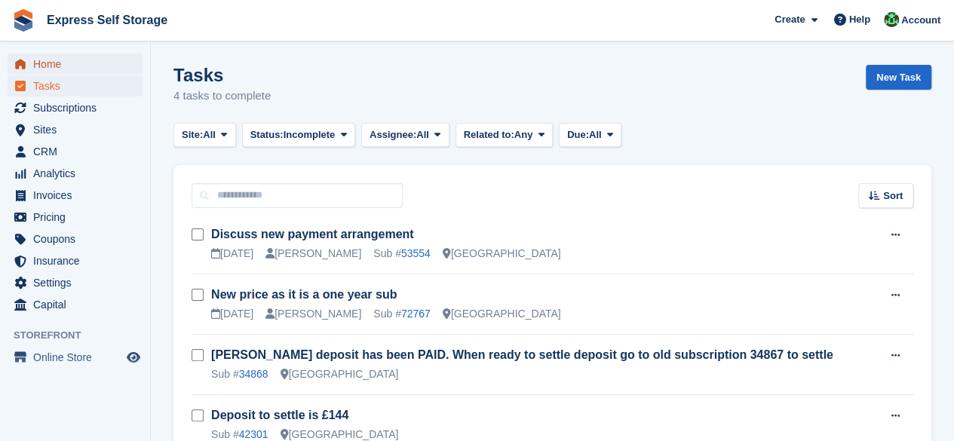
click at [50, 63] on span "Home" at bounding box center [78, 64] width 90 height 21
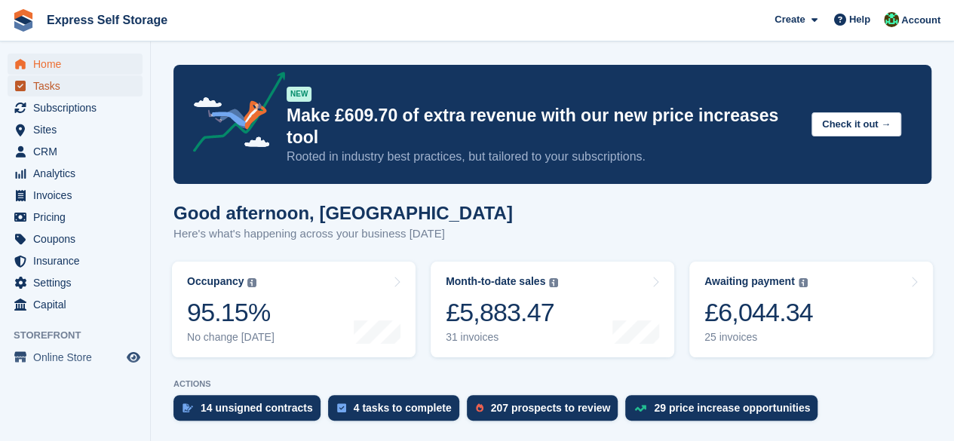
click at [60, 96] on span "Tasks" at bounding box center [78, 85] width 90 height 21
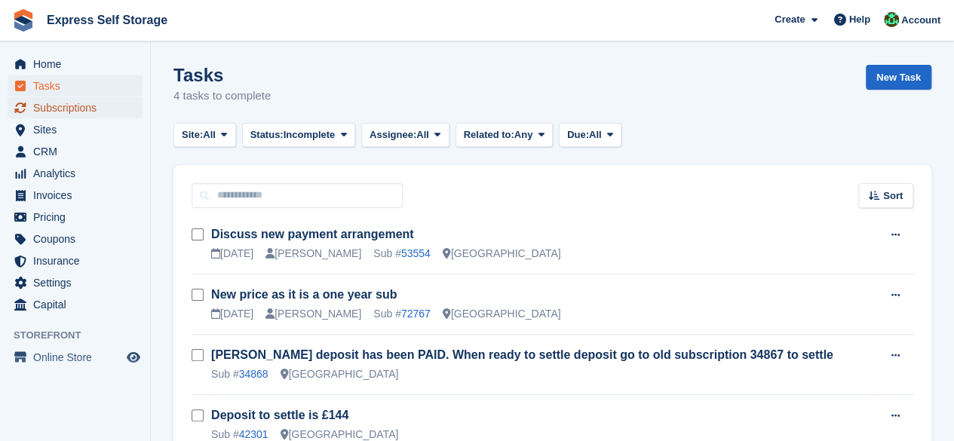
click at [84, 113] on span "Subscriptions" at bounding box center [78, 107] width 90 height 21
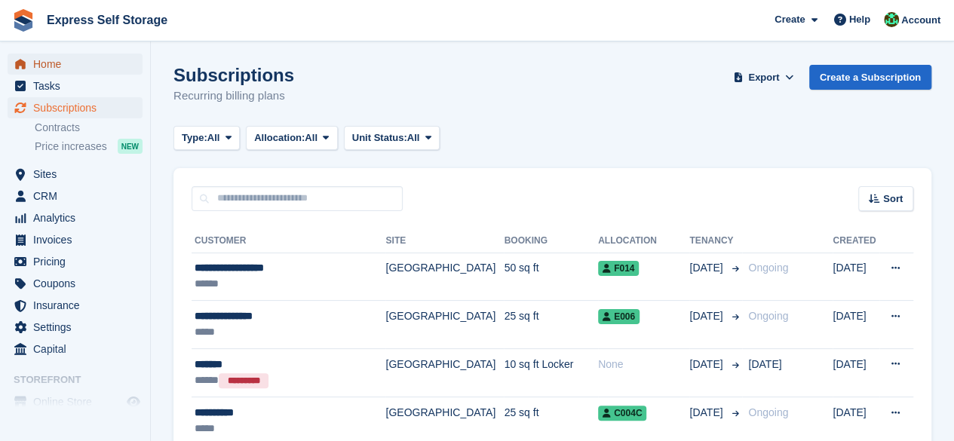
click at [84, 73] on span "Home" at bounding box center [78, 64] width 90 height 21
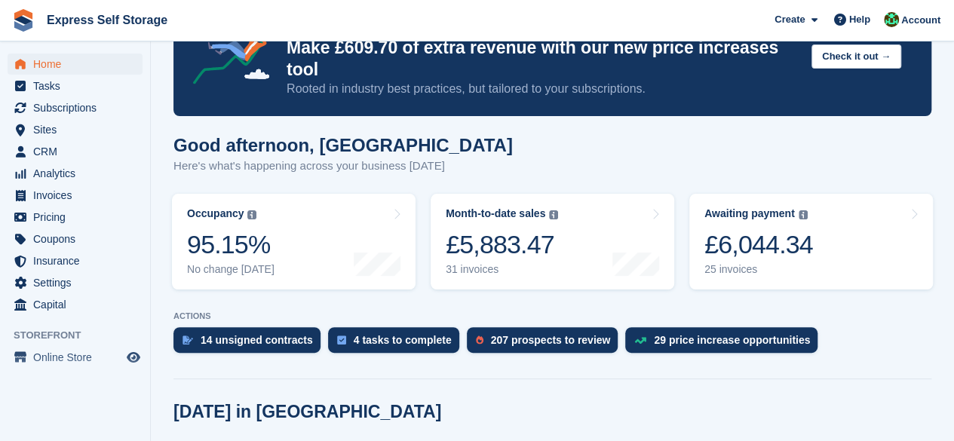
scroll to position [151, 0]
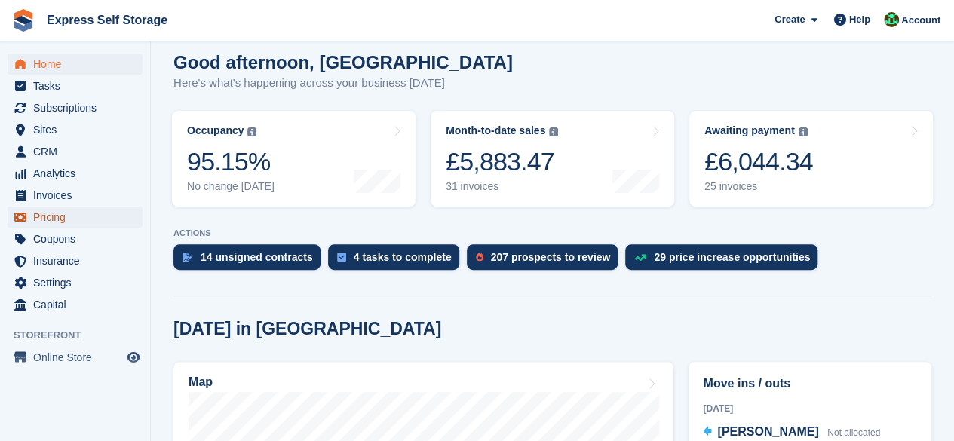
click at [50, 219] on span "Pricing" at bounding box center [78, 217] width 90 height 21
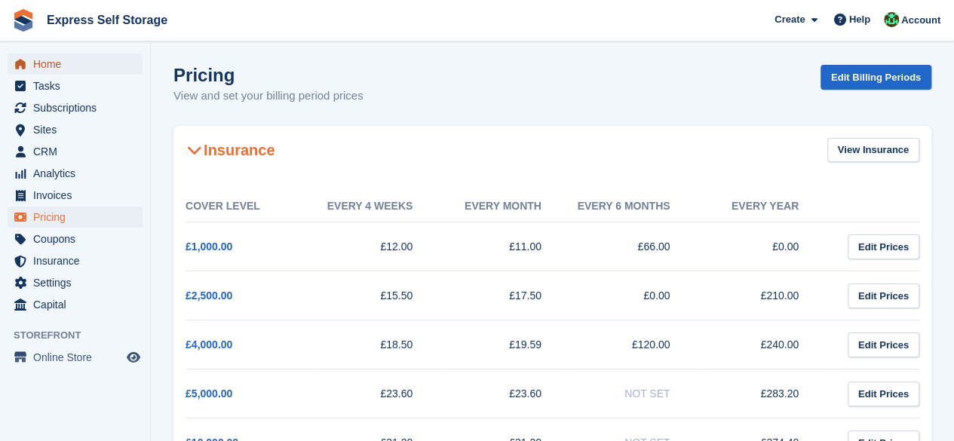
click at [58, 69] on span "Home" at bounding box center [78, 64] width 90 height 21
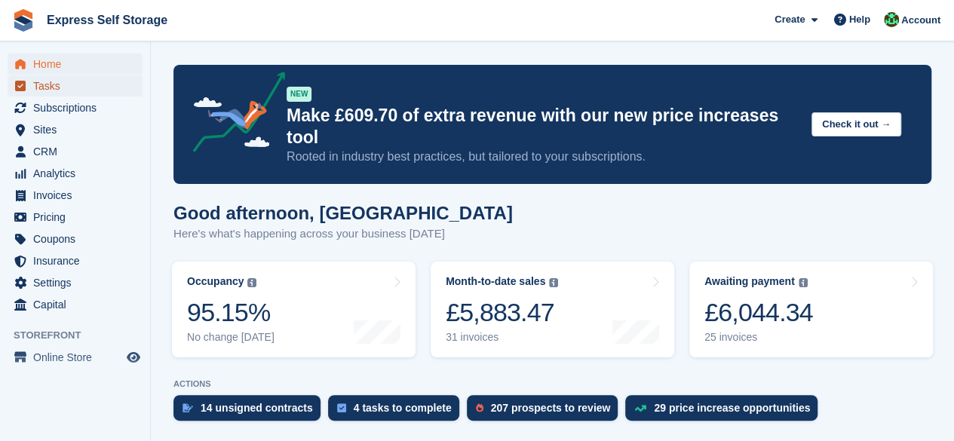
click at [69, 94] on span "Tasks" at bounding box center [78, 85] width 90 height 21
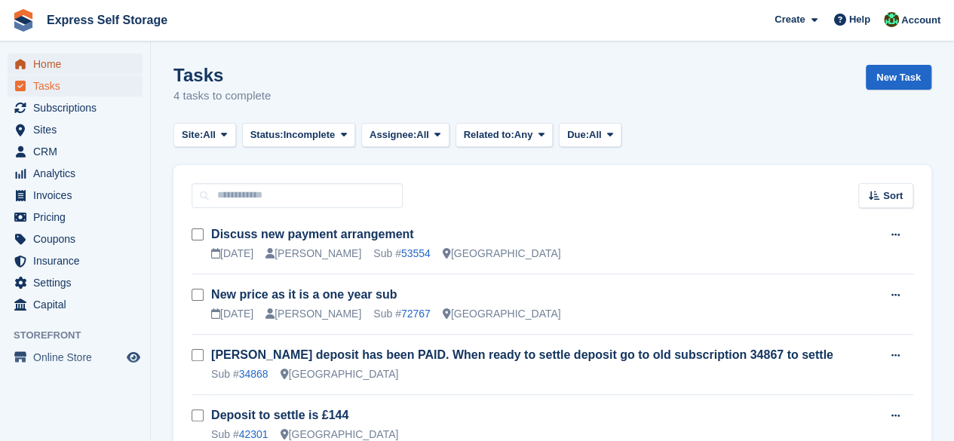
click at [59, 70] on span "Home" at bounding box center [78, 64] width 90 height 21
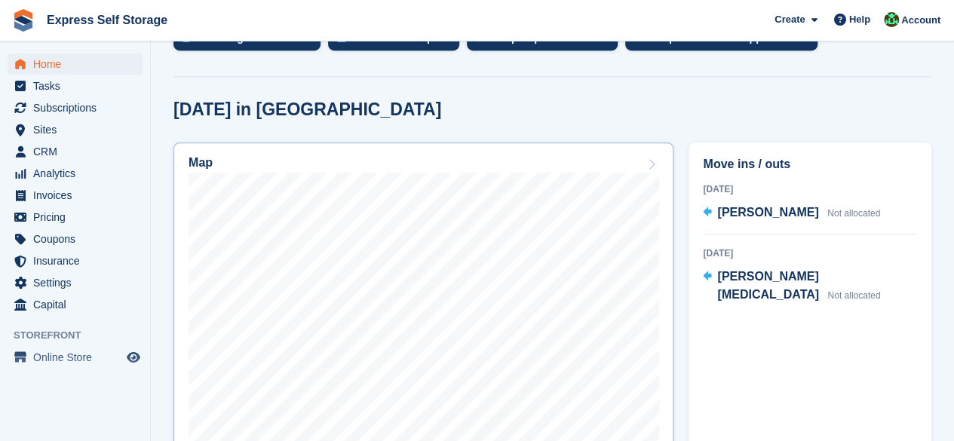
scroll to position [302, 0]
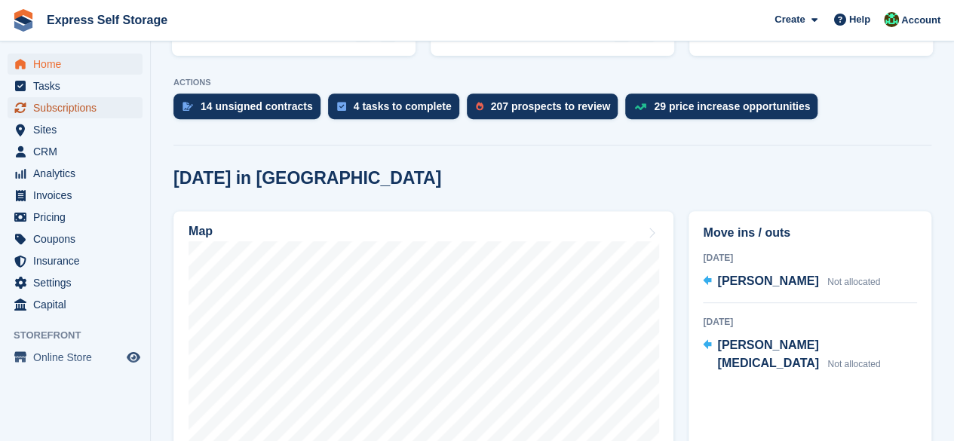
click at [65, 112] on span "Subscriptions" at bounding box center [78, 107] width 90 height 21
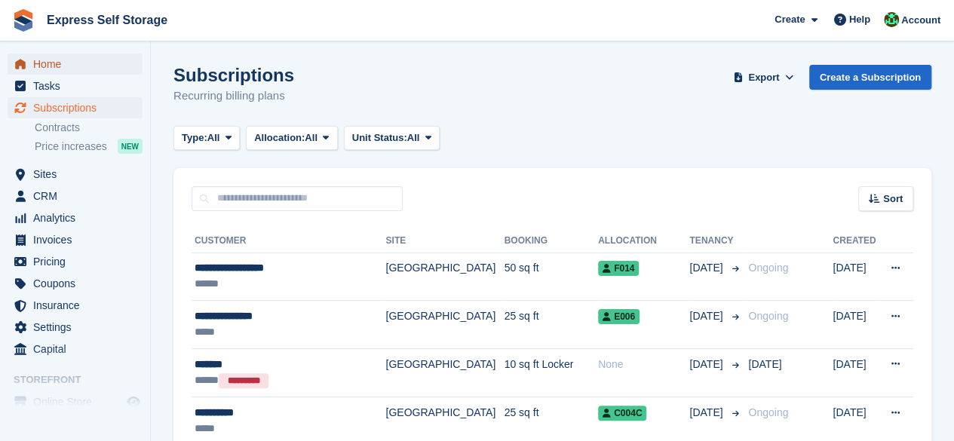
click at [27, 58] on span "menu" at bounding box center [20, 64] width 18 height 18
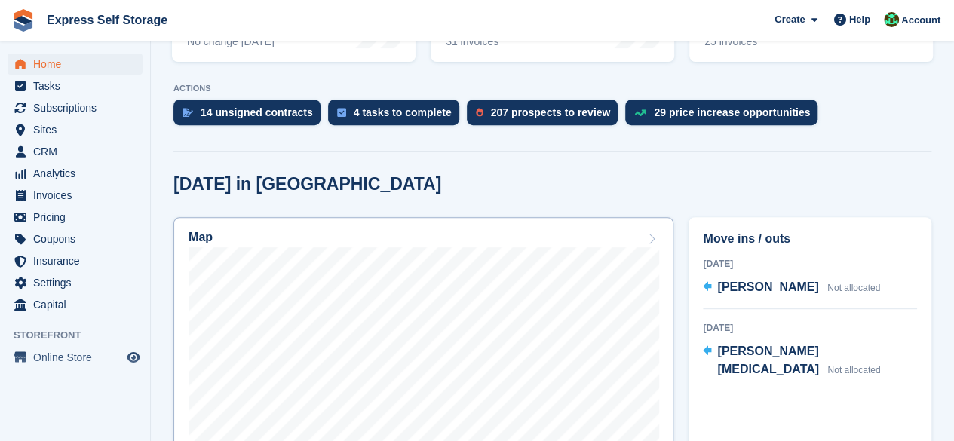
scroll to position [297, 0]
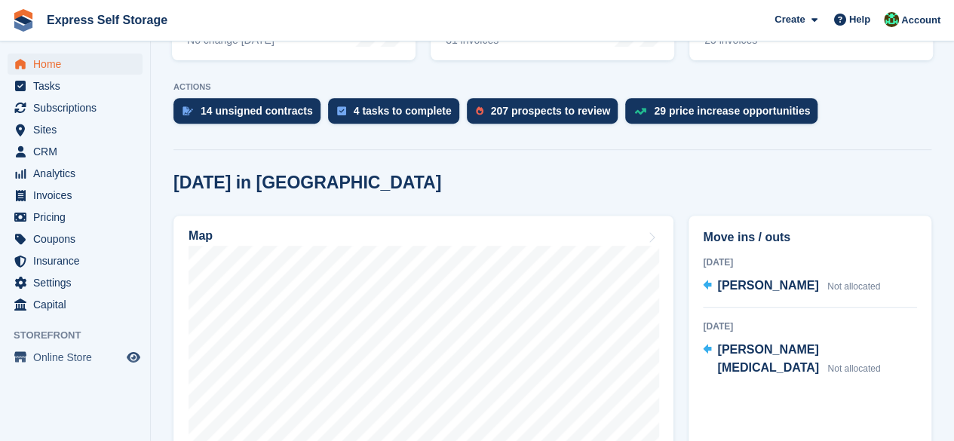
click at [926, 173] on div "Today in North Finchley" at bounding box center [552, 183] width 758 height 20
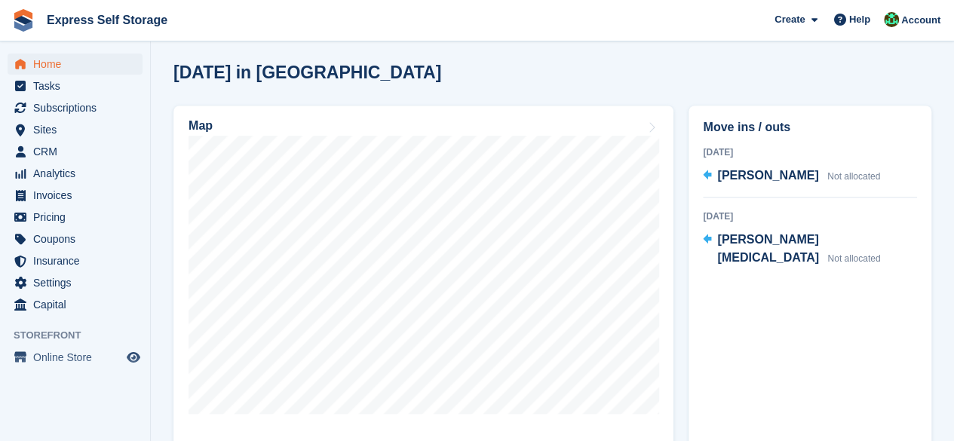
scroll to position [410, 0]
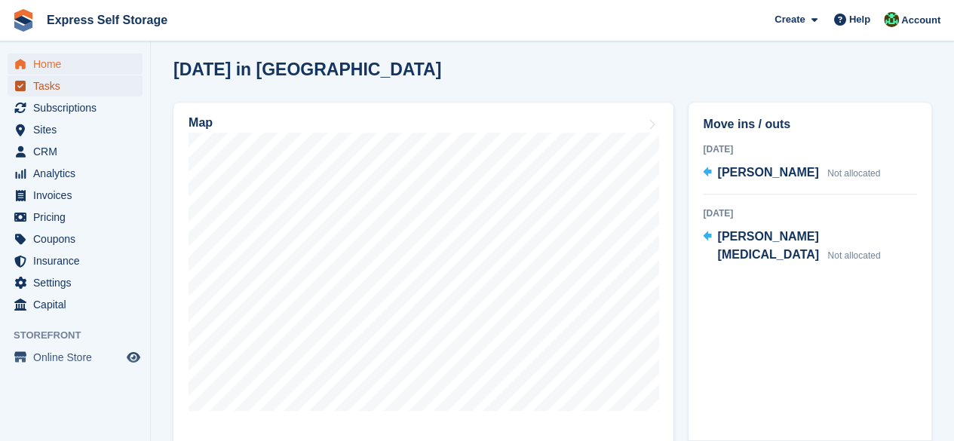
click at [86, 94] on span "Tasks" at bounding box center [78, 85] width 90 height 21
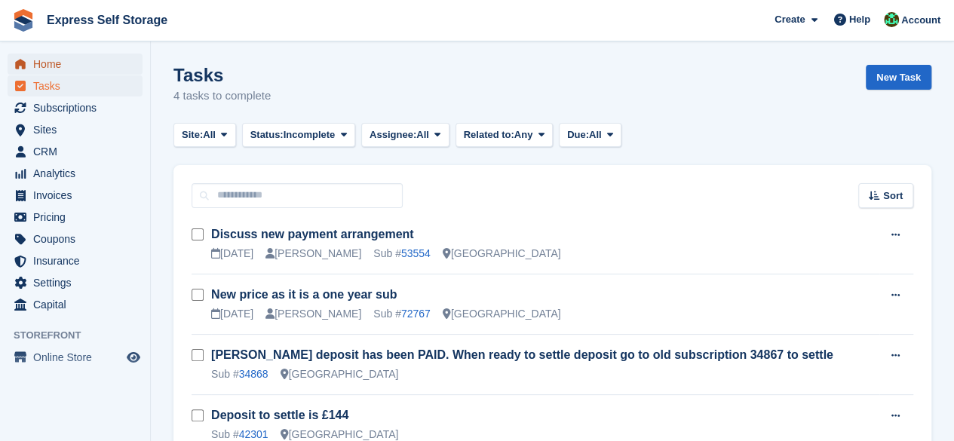
click at [35, 64] on span "Home" at bounding box center [78, 64] width 90 height 21
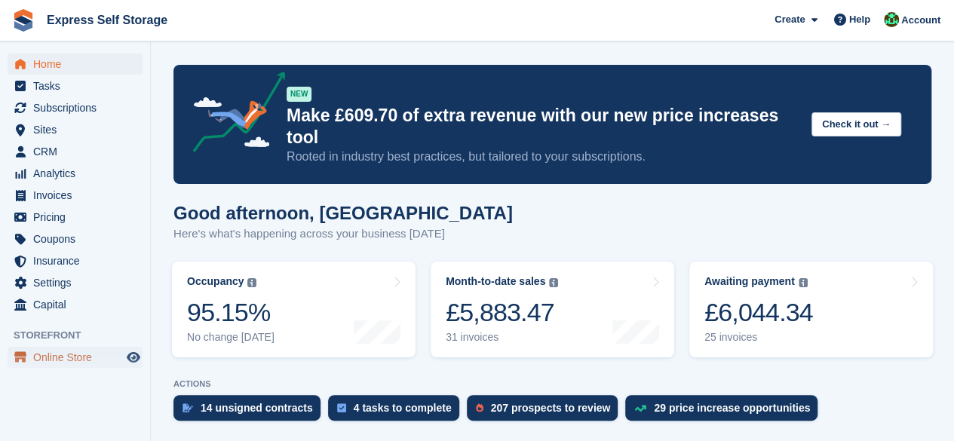
click at [64, 357] on span "Online Store" at bounding box center [78, 357] width 90 height 21
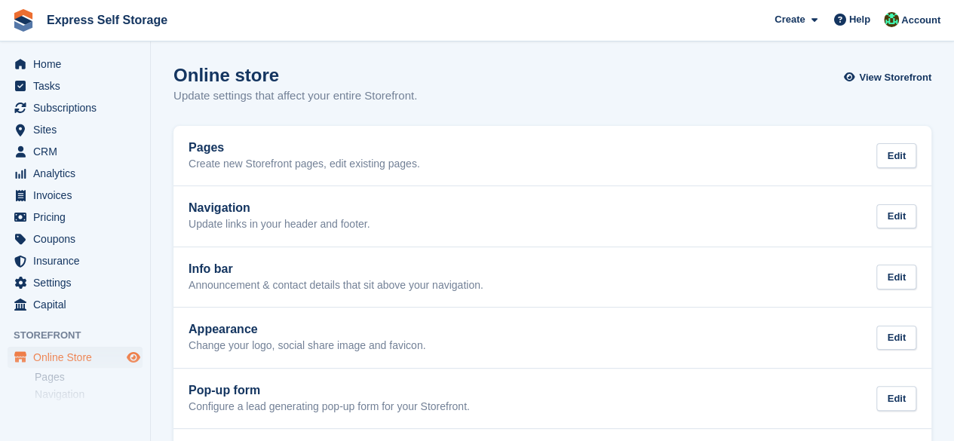
click at [136, 351] on icon "Preview store" at bounding box center [134, 357] width 14 height 12
click at [84, 77] on span "Tasks" at bounding box center [78, 85] width 90 height 21
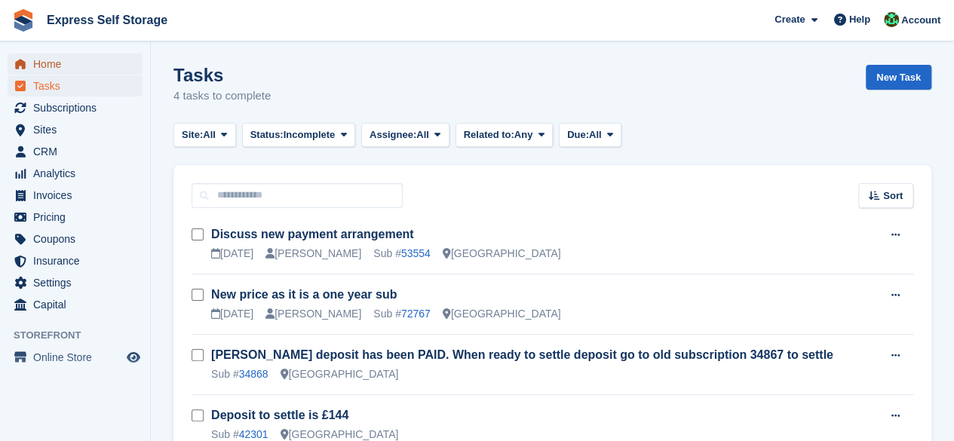
click at [78, 69] on span "Home" at bounding box center [78, 64] width 90 height 21
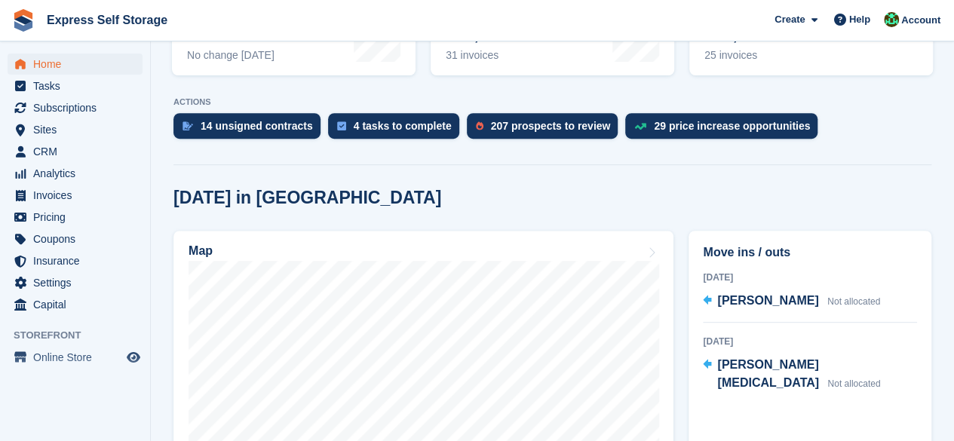
scroll to position [241, 0]
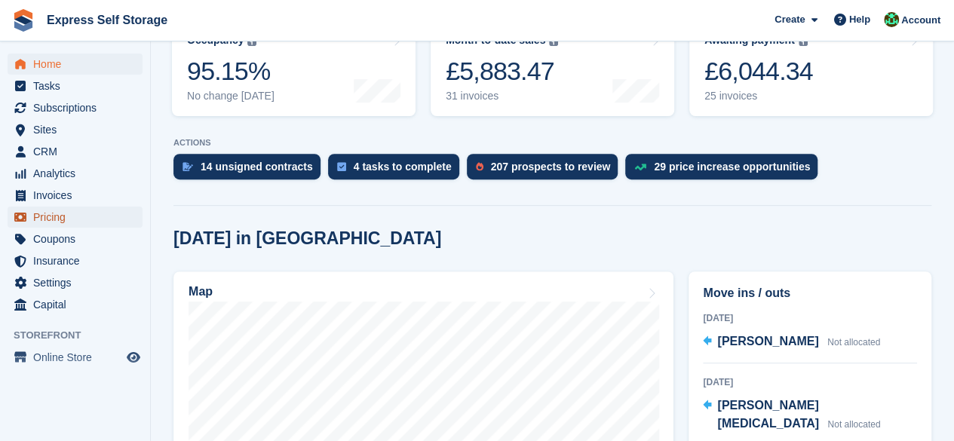
click at [50, 216] on span "Pricing" at bounding box center [78, 217] width 90 height 21
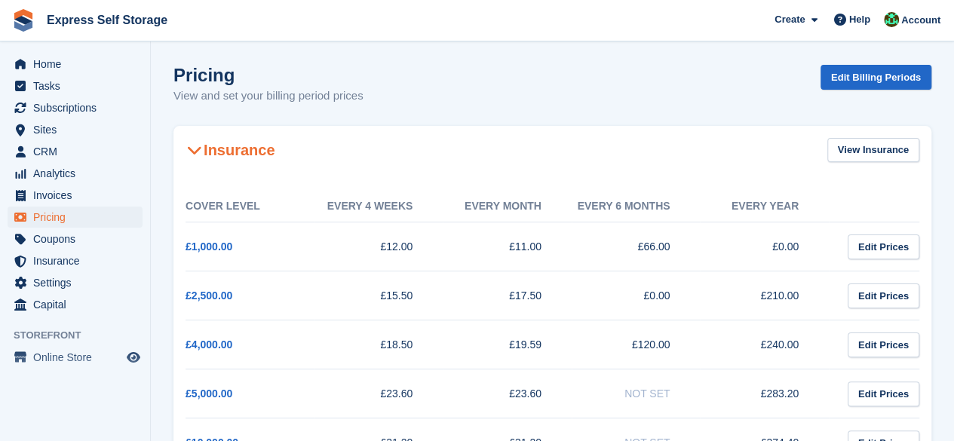
click at [207, 145] on h2 "Insurance" at bounding box center [230, 150] width 89 height 18
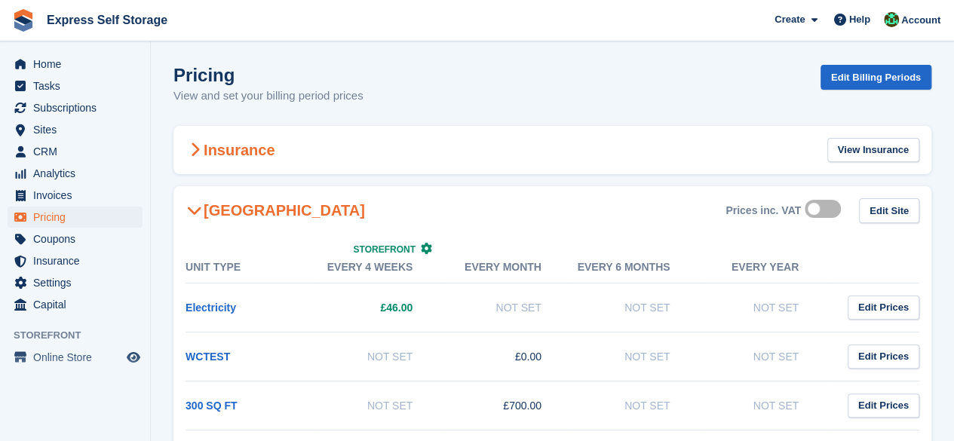
click at [204, 152] on h2 "Insurance" at bounding box center [230, 150] width 89 height 18
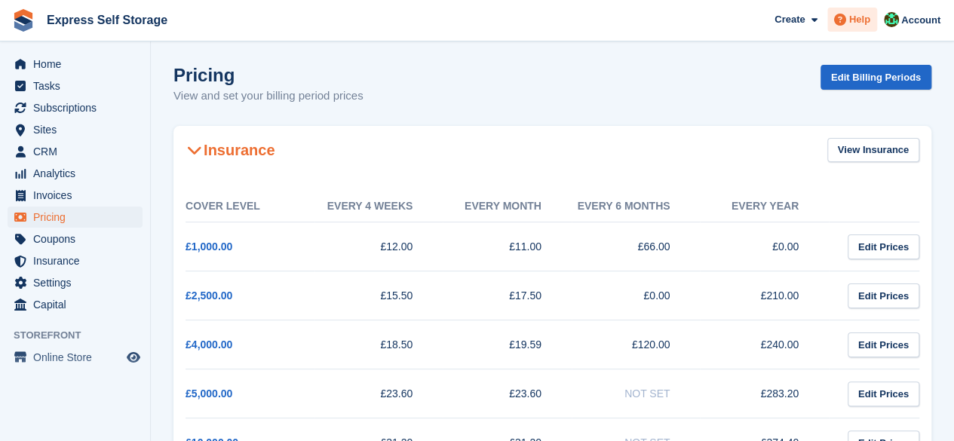
click at [866, 23] on span "Help" at bounding box center [859, 19] width 21 height 15
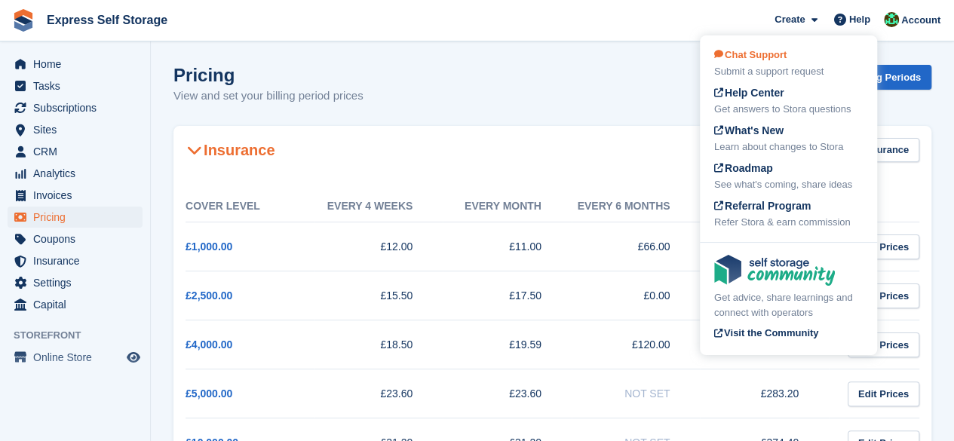
click at [807, 51] on div "Chat Support Submit a support request" at bounding box center [788, 64] width 149 height 32
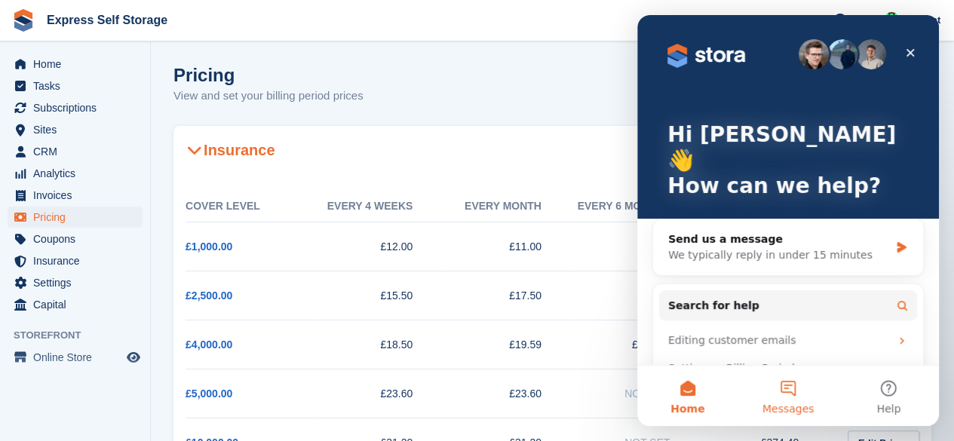
click at [785, 384] on button "Messages" at bounding box center [788, 396] width 100 height 60
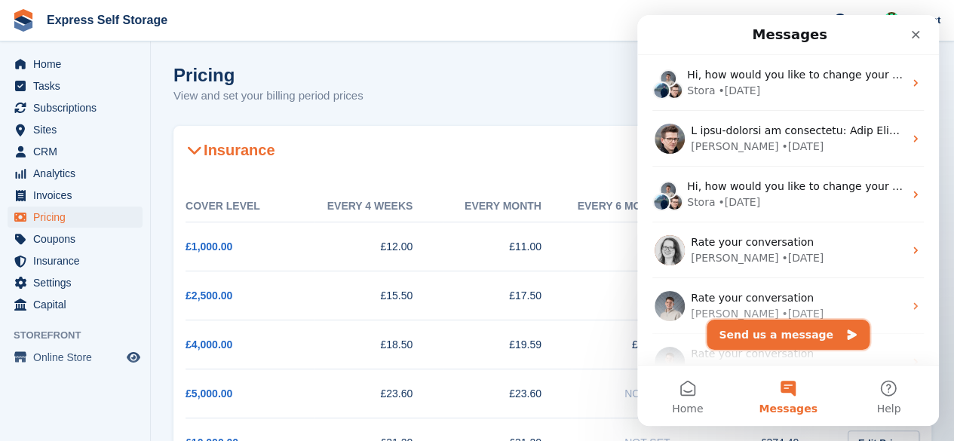
click at [793, 330] on button "Send us a message" at bounding box center [788, 335] width 163 height 30
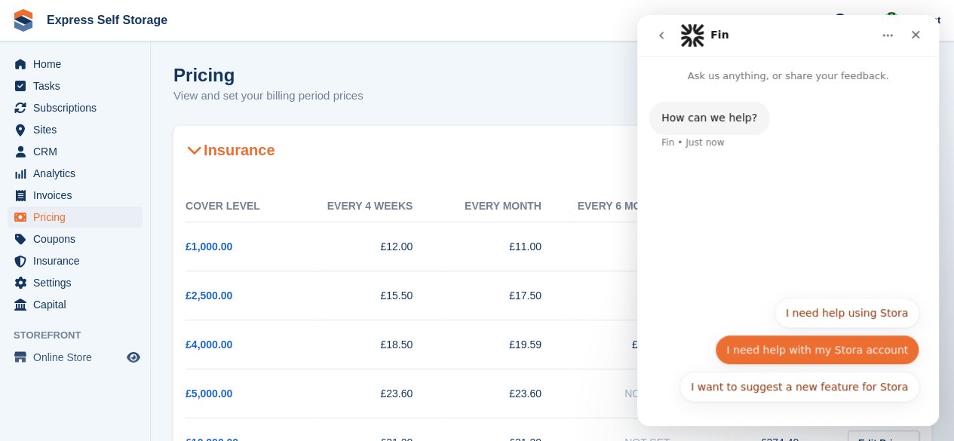
click at [871, 355] on button "I need help with my Stora account" at bounding box center [817, 350] width 204 height 30
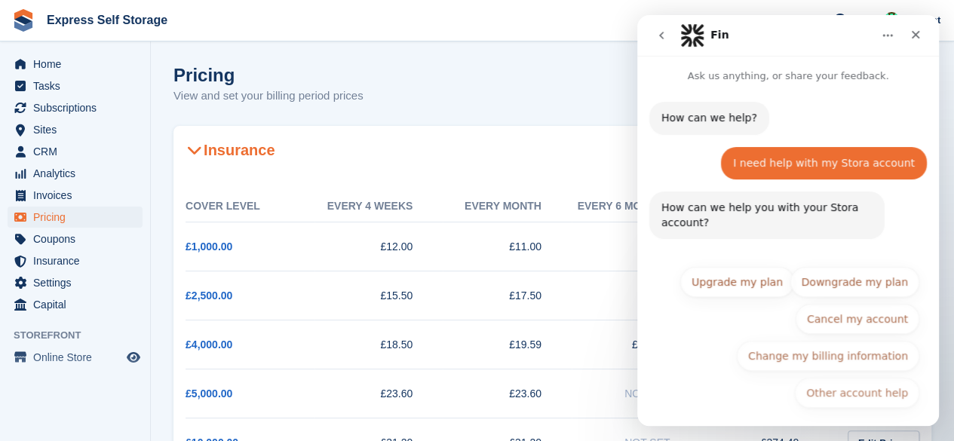
scroll to position [6, 0]
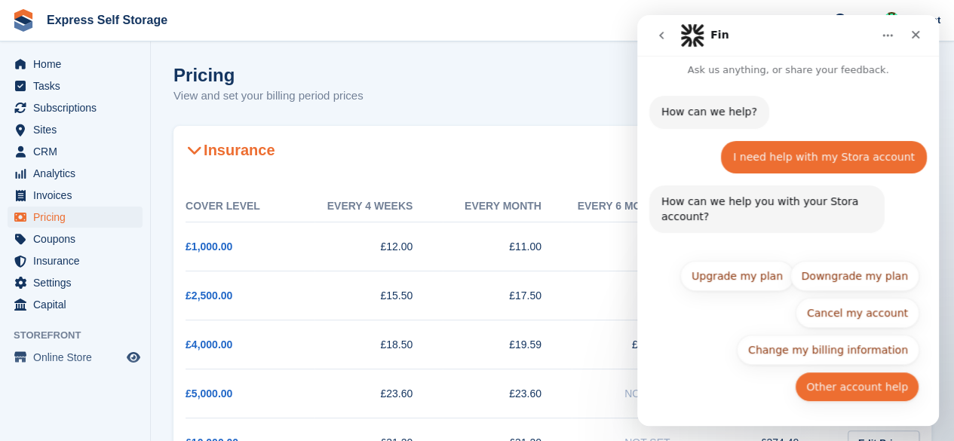
click at [877, 390] on button "Other account help" at bounding box center [857, 387] width 124 height 30
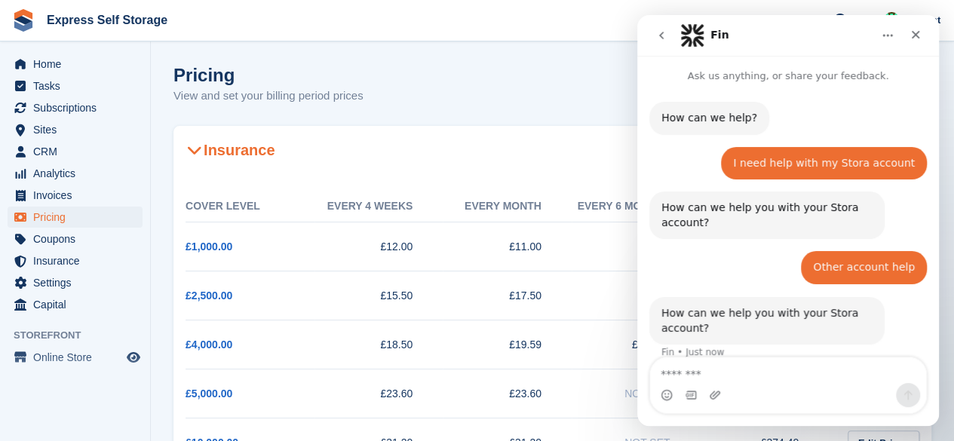
scroll to position [17, 0]
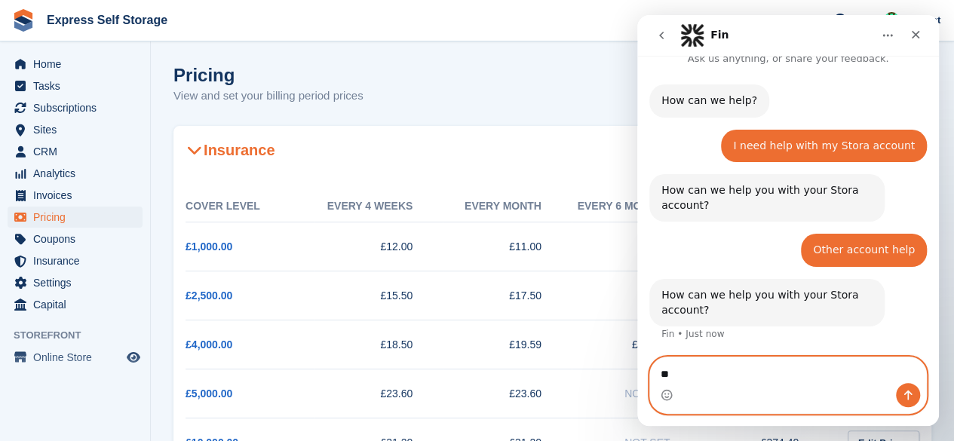
type textarea "*"
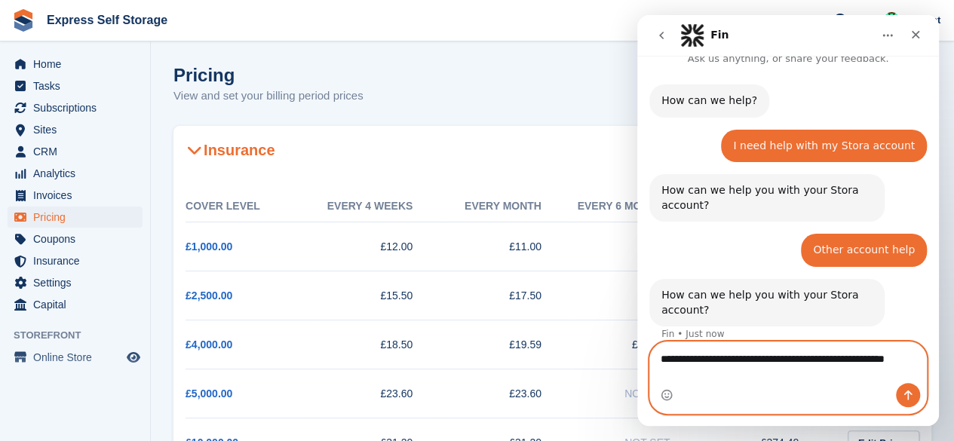
scroll to position [32, 0]
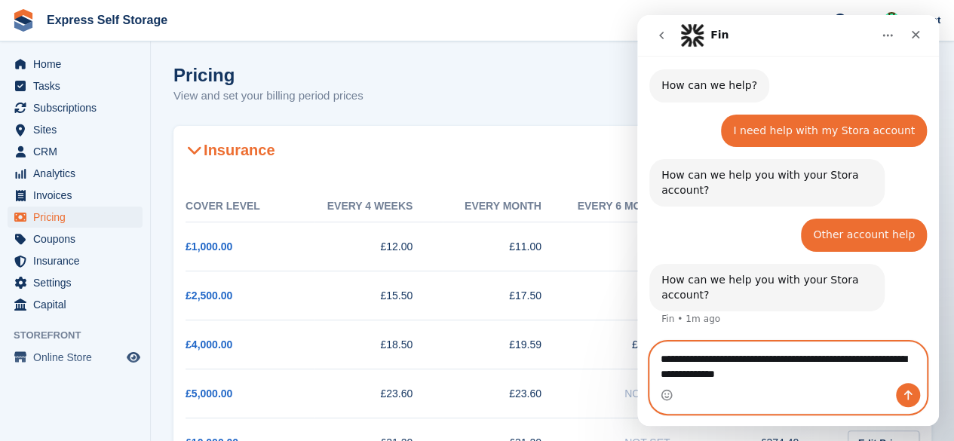
click at [775, 378] on textarea "**********" at bounding box center [788, 362] width 277 height 41
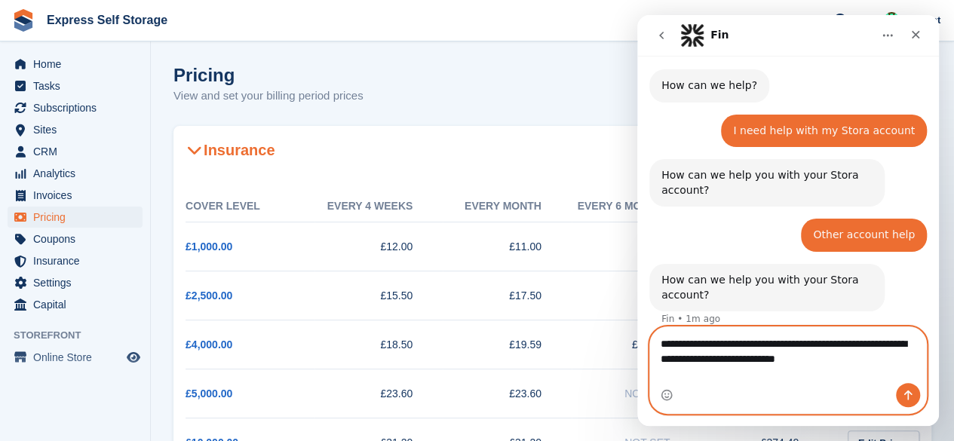
click at [863, 368] on textarea "**********" at bounding box center [788, 347] width 277 height 41
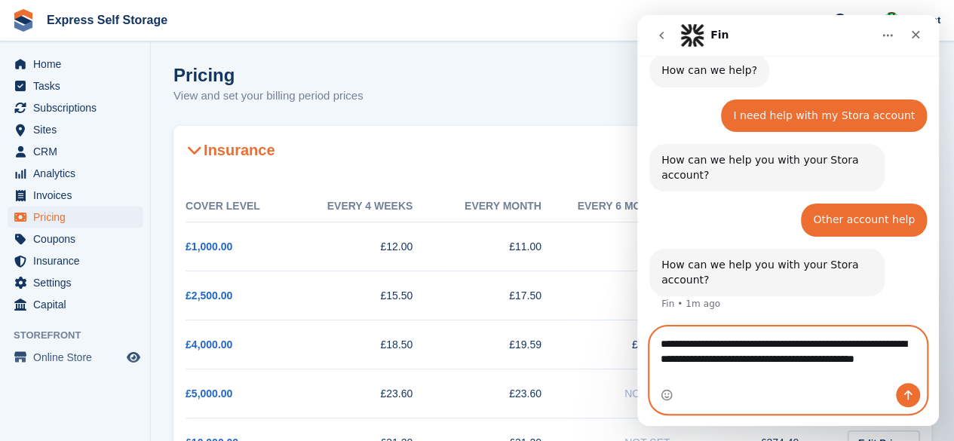
type textarea "**********"
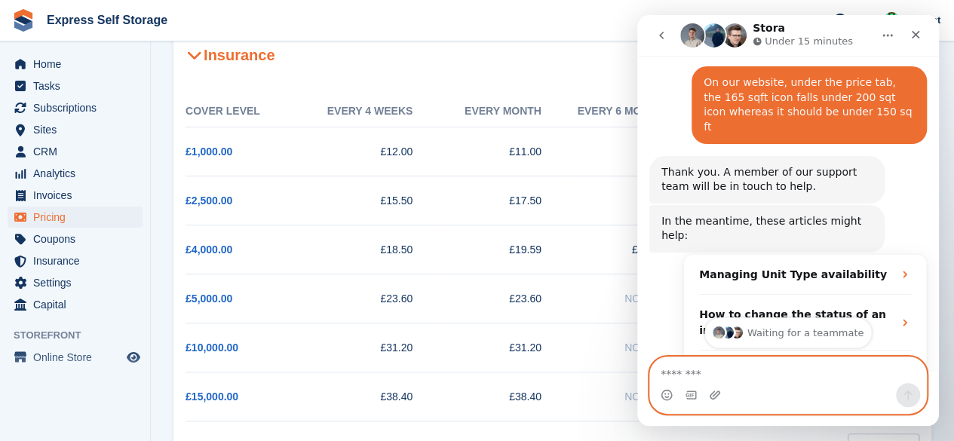
scroll to position [97, 0]
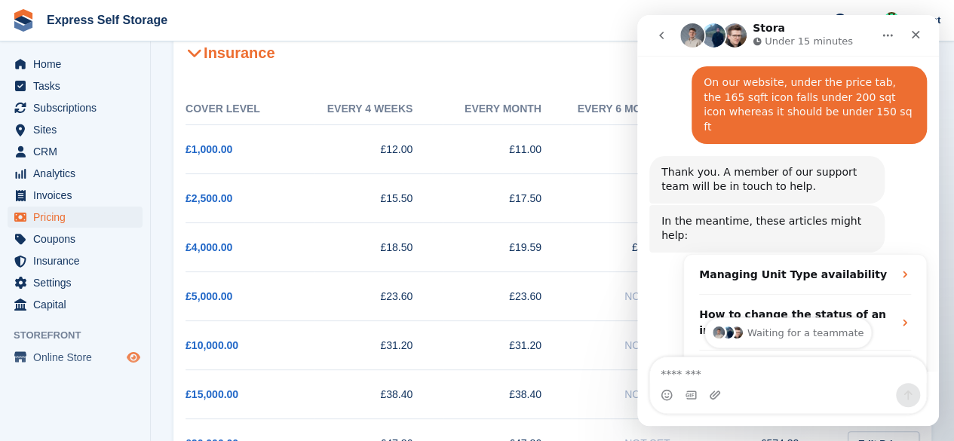
click at [133, 351] on icon "Preview store" at bounding box center [134, 357] width 14 height 12
click at [42, 67] on span "Home" at bounding box center [78, 64] width 90 height 21
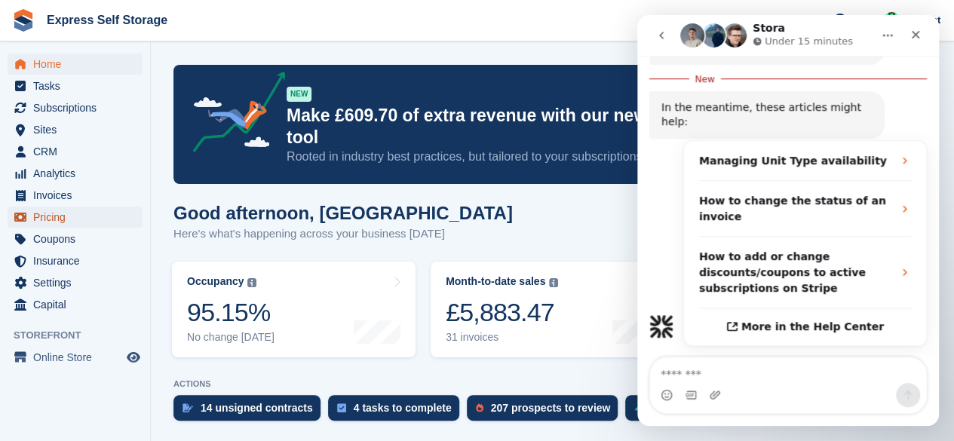
click at [39, 219] on span "Pricing" at bounding box center [78, 217] width 90 height 21
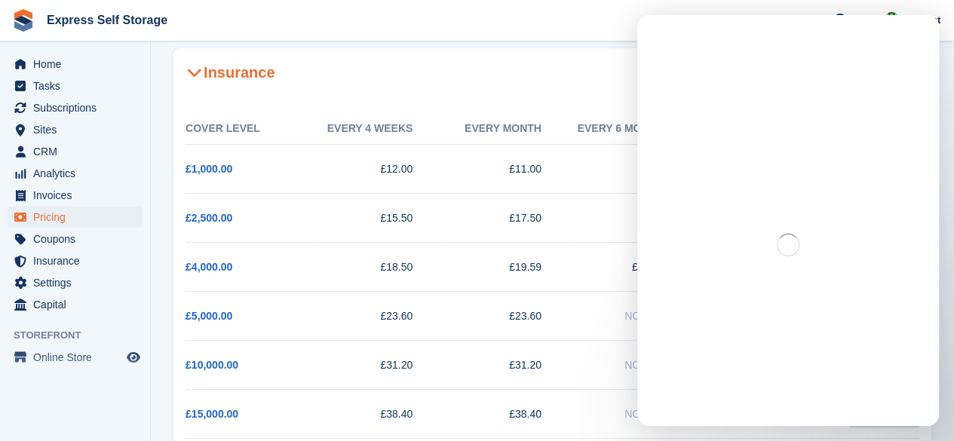
click at [195, 78] on icon at bounding box center [194, 72] width 15 height 15
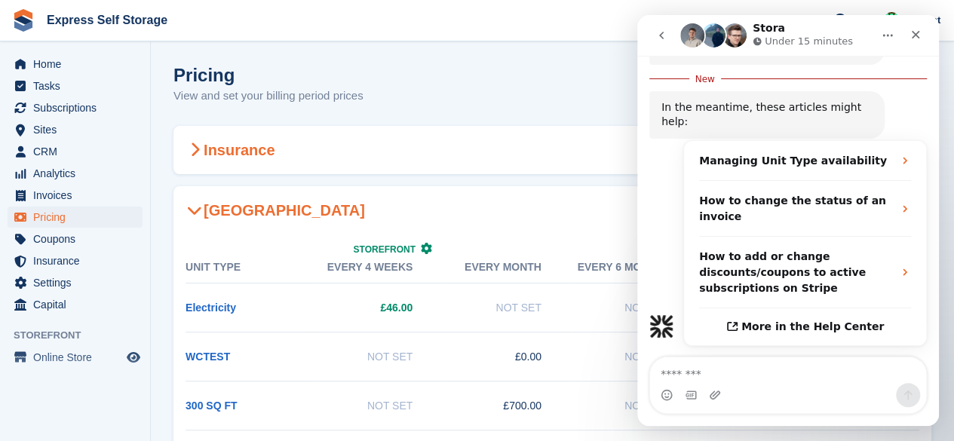
click at [211, 144] on h2 "Insurance" at bounding box center [230, 150] width 89 height 18
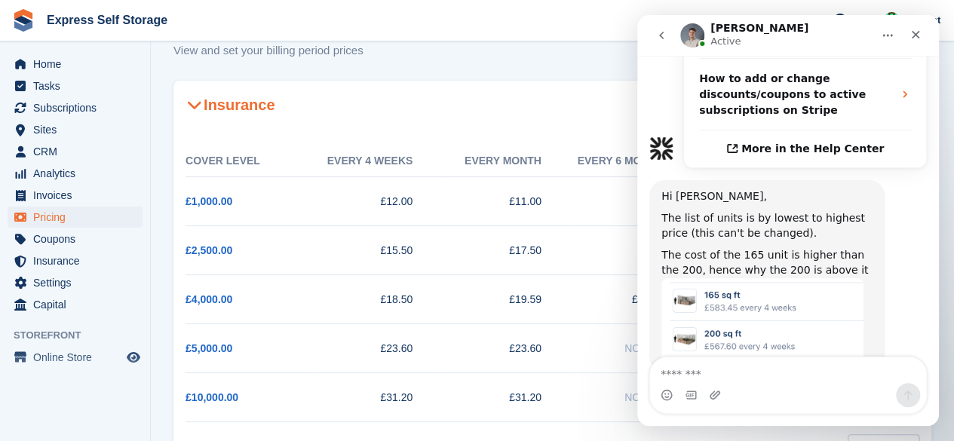
scroll to position [14, 0]
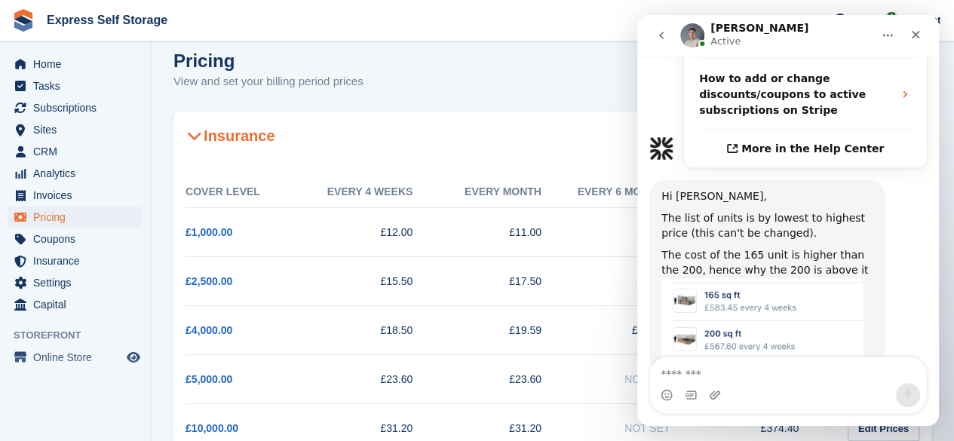
click at [216, 136] on h2 "Insurance" at bounding box center [230, 136] width 89 height 18
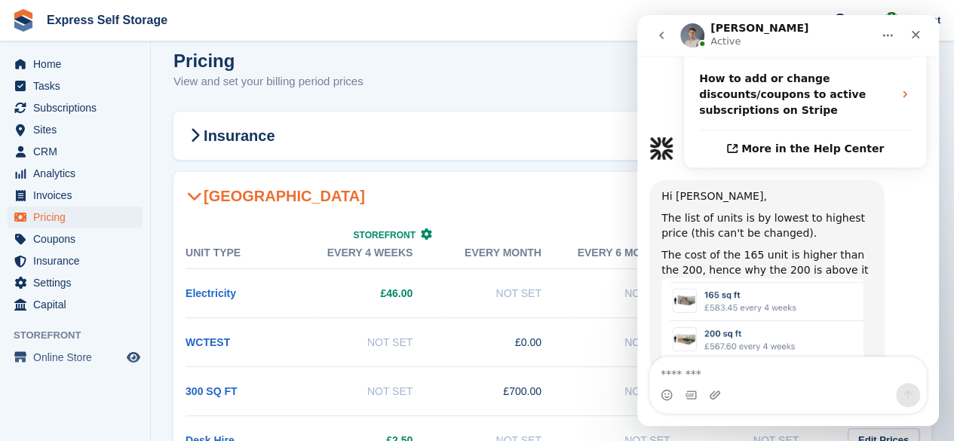
scroll to position [163, 0]
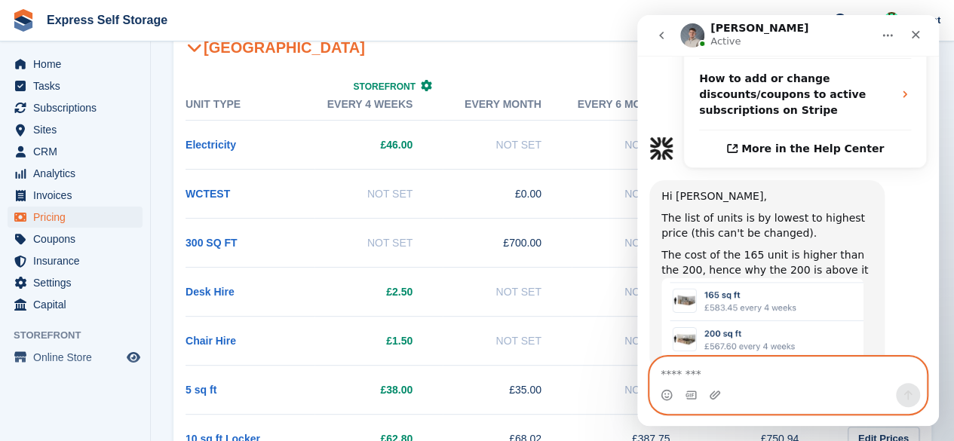
click at [723, 379] on textarea "Message…" at bounding box center [788, 370] width 276 height 26
type textarea "**********"
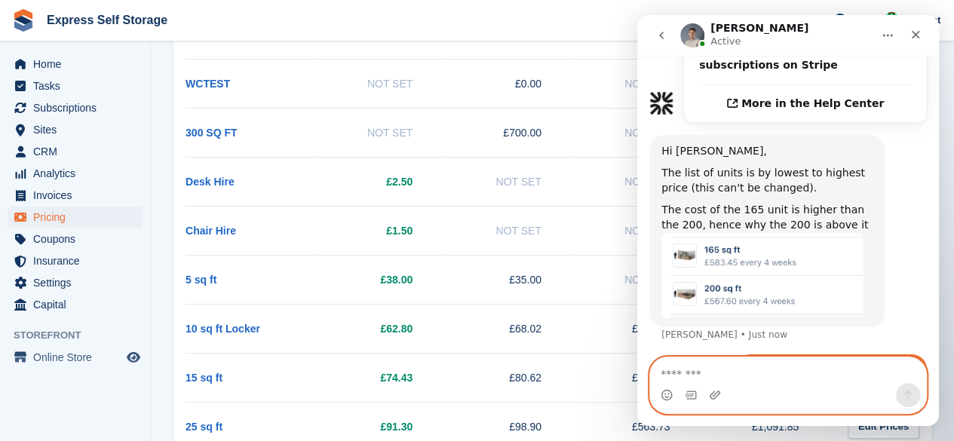
scroll to position [0, 0]
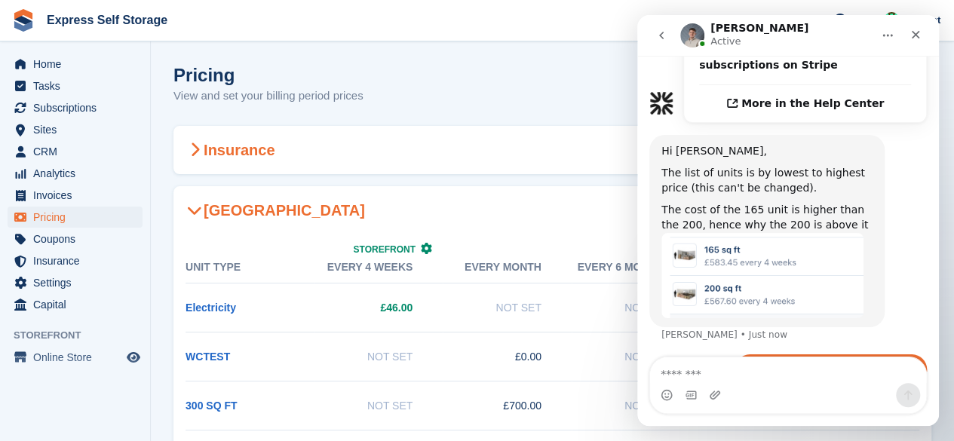
click at [219, 156] on h2 "Insurance" at bounding box center [230, 150] width 89 height 18
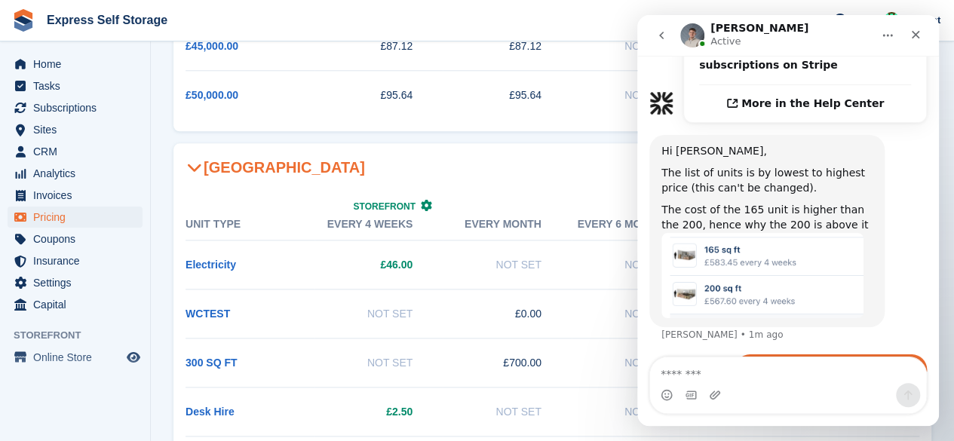
scroll to position [724, 0]
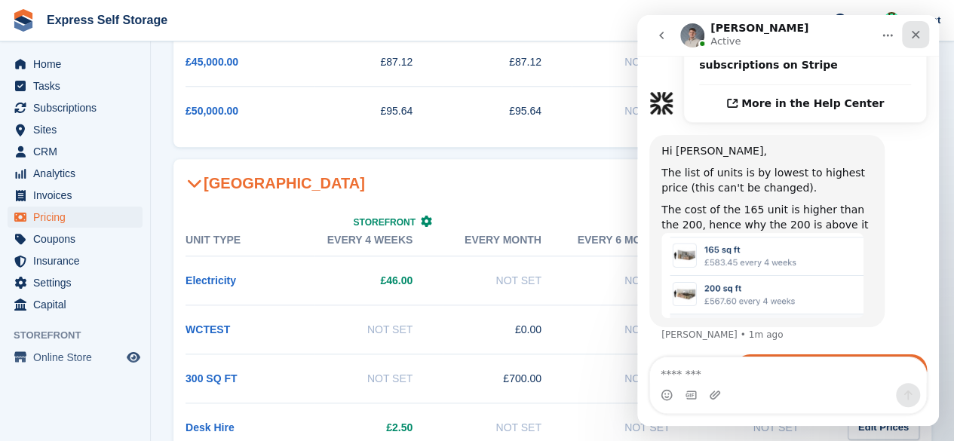
click at [914, 31] on icon "Close" at bounding box center [915, 35] width 12 height 12
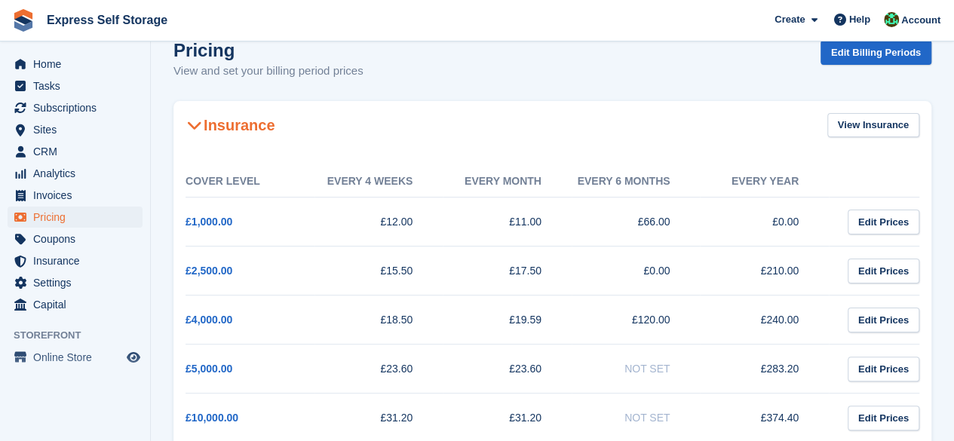
scroll to position [0, 0]
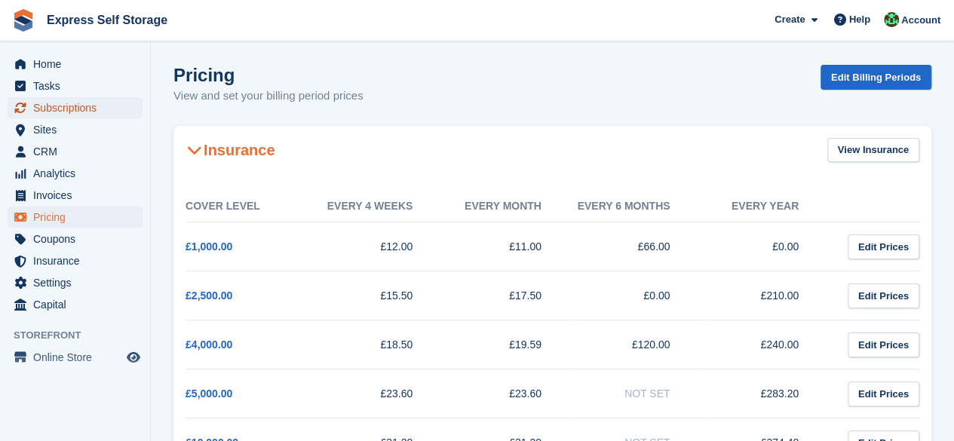
click at [87, 99] on span "Subscriptions" at bounding box center [78, 107] width 90 height 21
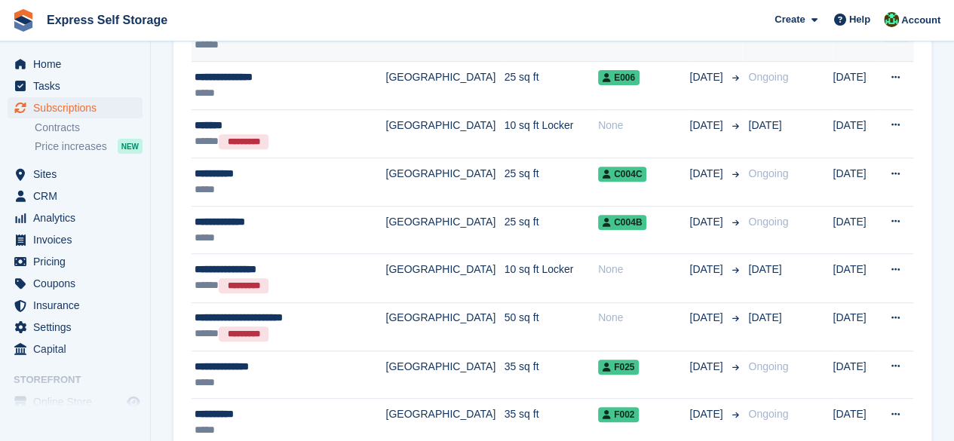
scroll to position [240, 0]
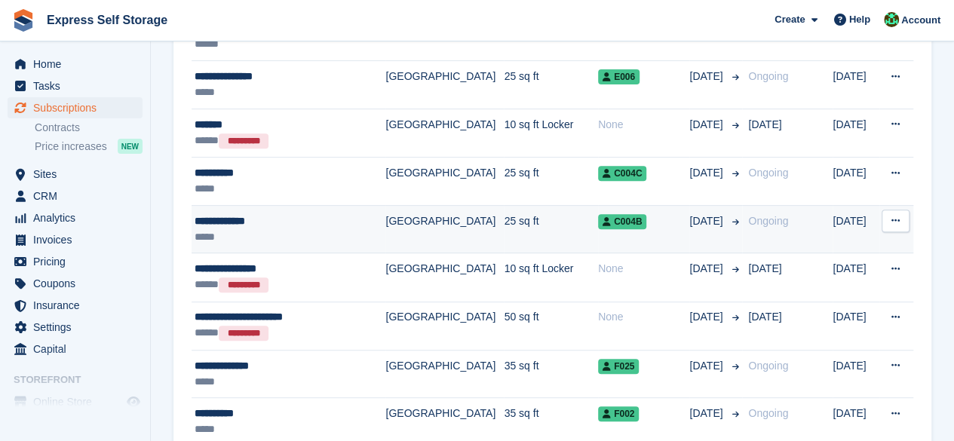
drag, startPoint x: 393, startPoint y: 236, endPoint x: 360, endPoint y: 235, distance: 32.5
click at [360, 235] on div "*****" at bounding box center [283, 237] width 177 height 16
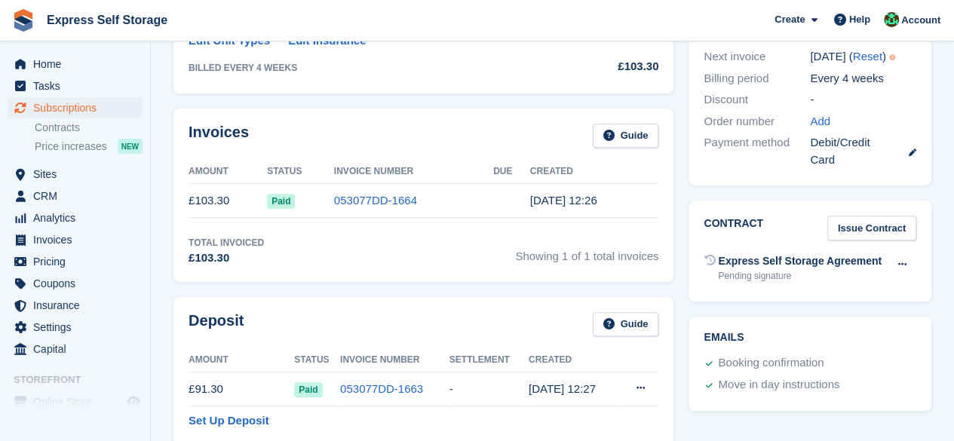
scroll to position [425, 0]
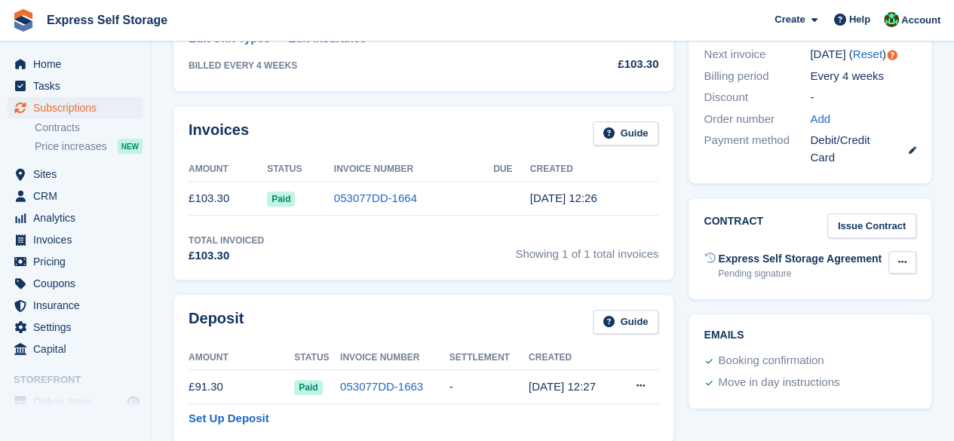
click at [909, 251] on button at bounding box center [902, 262] width 28 height 23
click at [937, 267] on div "Contract Issue Contract Express Self Storage Agreement Pending signature Void c…" at bounding box center [810, 249] width 258 height 116
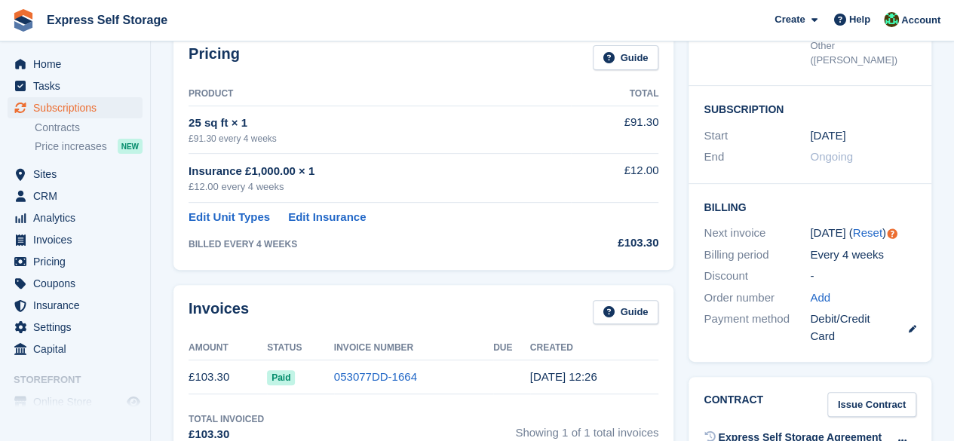
scroll to position [317, 0]
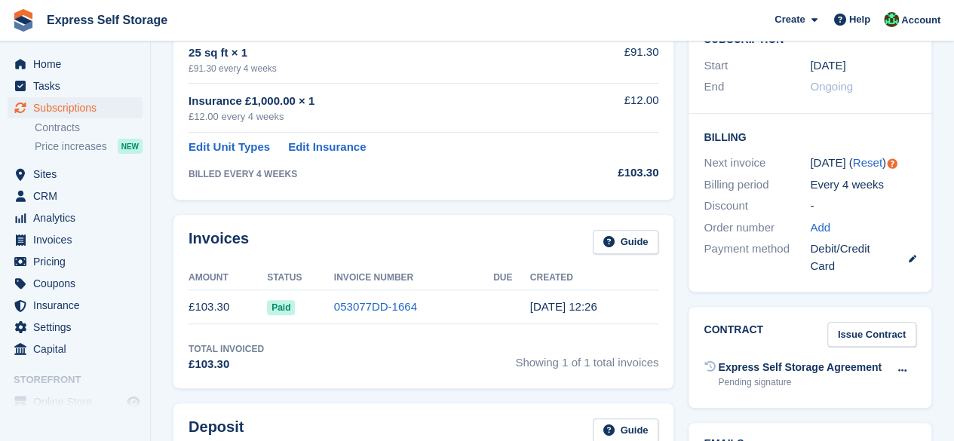
click at [801, 358] on div "Express Self Storage Agreement Pending signature Void contract" at bounding box center [810, 374] width 213 height 37
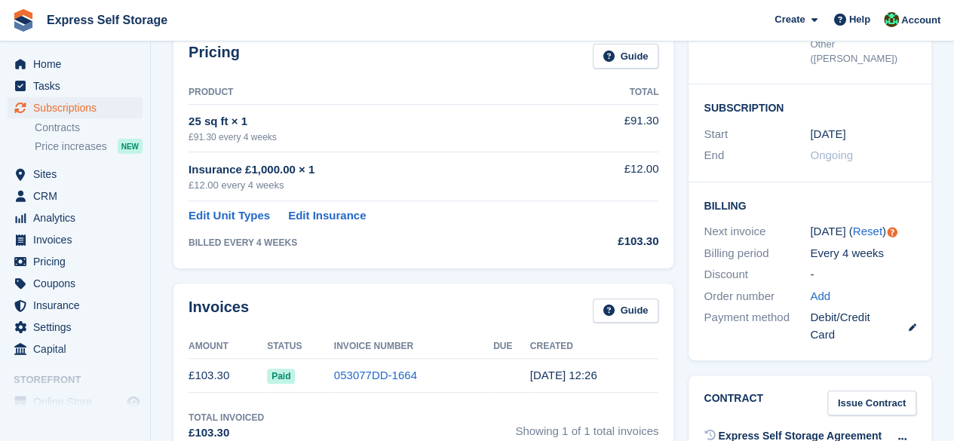
scroll to position [0, 0]
